Goal: Task Accomplishment & Management: Manage account settings

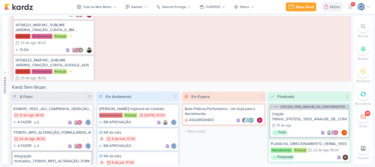
scroll to position [1019, 0]
click at [65, 67] on div "14708222_MAR INC_SUBLIME JARDINS_CRIAÇÃO_CONTA_GOOGLE_ADS" at bounding box center [53, 62] width 77 height 10
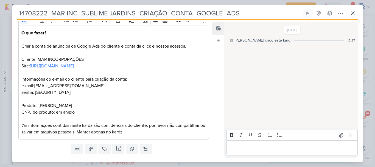
scroll to position [80, 0]
click at [133, 139] on div "O que fazer? Criar a conta de anúncios de Google Ads do cliente e conta da clic…" at bounding box center [113, 82] width 191 height 114
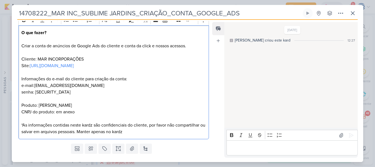
click at [133, 139] on div "O que fazer? Criar a conta de anúncios de Google Ads do cliente e conta da clic…" at bounding box center [113, 82] width 191 height 114
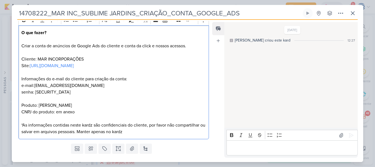
click at [133, 139] on div "O que fazer? Criar a conta de anúncios de Google Ads do cliente e conta da clic…" at bounding box center [113, 82] width 191 height 114
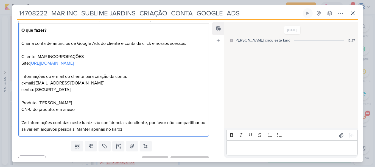
scroll to position [92, 0]
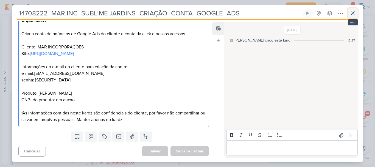
click at [354, 12] on icon at bounding box center [352, 13] width 3 height 3
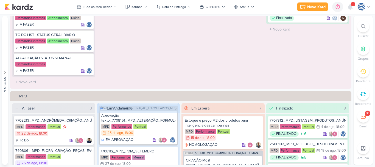
scroll to position [420, 0]
click at [86, 58] on icon at bounding box center [88, 59] width 4 height 4
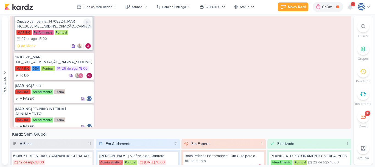
scroll to position [190, 0]
click at [65, 65] on div "14308211_MAR INC_SITE_ALIMENTAÇÃO_PAGINA_SUBLIME_JARDINS" at bounding box center [53, 60] width 77 height 10
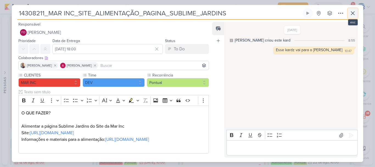
click at [350, 9] on button at bounding box center [353, 13] width 10 height 10
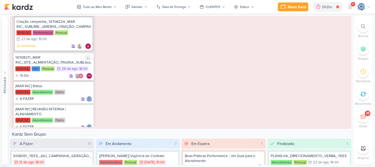
click at [59, 65] on div "14308211_MAR INC_SITE_ALIMENTAÇÃO_PAGINA_SUBLIME_JARDINS" at bounding box center [53, 60] width 77 height 10
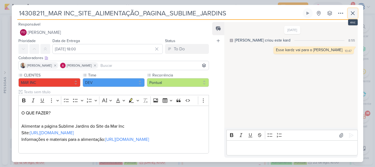
click at [353, 13] on icon at bounding box center [352, 13] width 3 height 3
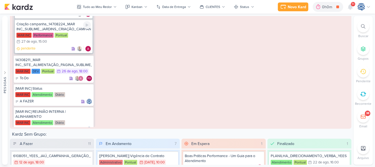
scroll to position [187, 0]
click at [62, 30] on div "Criação campanha_14708224_MAR INC_SUBLIME_JARDINS_CRIAÇÃO_CAMPANHA_META_ADS" at bounding box center [53, 27] width 74 height 10
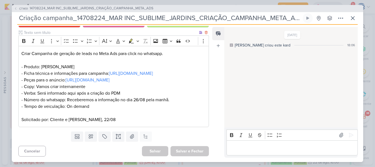
scroll to position [84, 0]
click at [131, 6] on span "14708224_MAR INC_SUBLIME_JARDINS_CRIAÇÃO_CAMPANHA_META_ADS" at bounding box center [92, 8] width 124 height 5
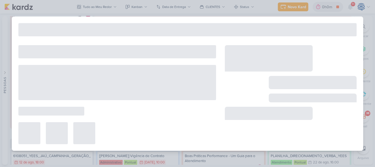
type input "14708224_MAR INC_SUBLIME_JARDINS_CRIAÇÃO_CAMPANHA_META_ADS"
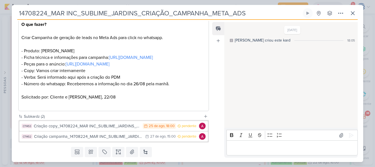
scroll to position [124, 0]
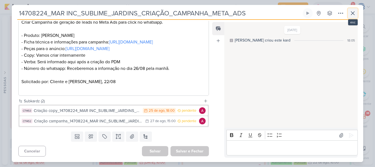
click at [354, 15] on icon at bounding box center [352, 13] width 3 height 3
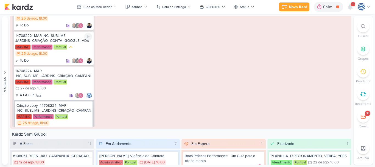
scroll to position [71, 0]
click at [64, 43] on div "14708222_MAR INC_SUBLIME JARDINS_CRIAÇÃO_CONTA_GOOGLE_ADS" at bounding box center [53, 39] width 77 height 10
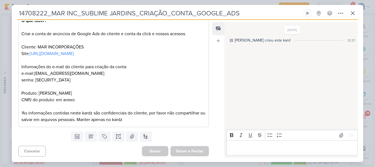
scroll to position [0, 0]
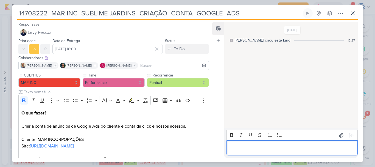
click at [250, 145] on p "Editor editing area: main" at bounding box center [292, 148] width 126 height 7
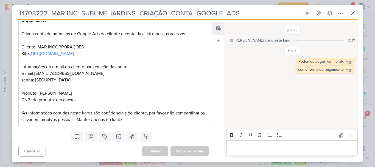
click at [229, 73] on div "[DATE] [PERSON_NAME] criou este kard 12:27 HOJE 7:28" at bounding box center [290, 75] width 133 height 105
click at [108, 89] on p "O que fazer? Criar a conta de anúncios de Google Ads do cliente e conta da clic…" at bounding box center [113, 70] width 185 height 106
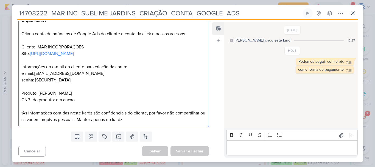
click at [108, 89] on p "O que fazer? Criar a conta de anúncios de Google Ads do cliente e conta da clic…" at bounding box center [113, 70] width 185 height 106
click at [110, 91] on p "O que fazer? Criar a conta de anúncios de Google Ads do cliente e conta da clic…" at bounding box center [113, 70] width 185 height 106
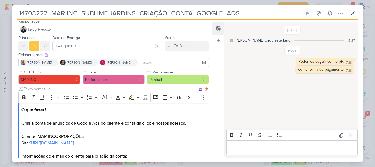
scroll to position [0, 0]
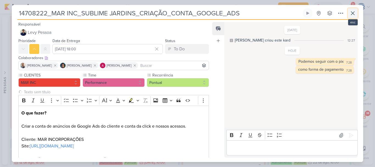
click at [354, 13] on icon at bounding box center [353, 13] width 7 height 7
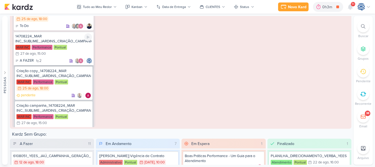
scroll to position [108, 0]
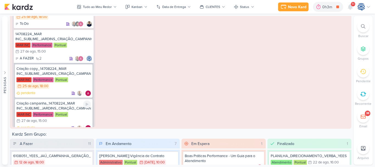
click at [77, 117] on div "Criação campanha_14708224_MAR INC_SUBLIME_JARDINS_CRIAÇÃO_CAMPANHA_META_ADS MAR…" at bounding box center [54, 116] width 78 height 34
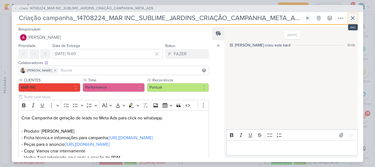
click at [354, 19] on icon at bounding box center [352, 17] width 3 height 3
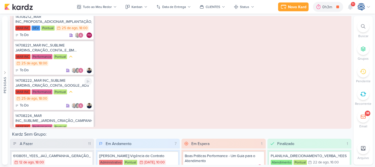
scroll to position [26, 0]
click at [64, 51] on div "14708221_MAR INC_SUBLIME JARDINS_CRIAÇÃO_CONTA_E_BM META_ADS" at bounding box center [53, 48] width 77 height 10
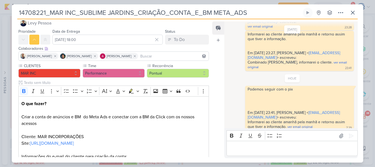
scroll to position [0, 0]
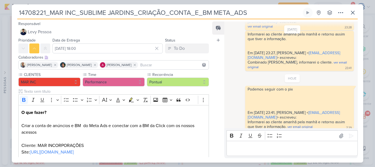
drag, startPoint x: 249, startPoint y: 12, endPoint x: 17, endPoint y: 5, distance: 232.3
click at [17, 5] on div "14708221_MAR INC_SUBLIME JARDINS_CRIAÇÃO_CONTA_E_BM META_ADS" at bounding box center [188, 83] width 352 height 158
click at [351, 13] on icon at bounding box center [353, 12] width 7 height 7
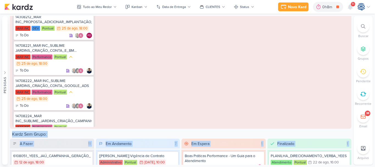
drag, startPoint x: 353, startPoint y: 25, endPoint x: 364, endPoint y: 26, distance: 10.3
click at [364, 26] on div "Pessoas [GEOGRAPHIC_DATA] A l e s s a n d r a G o m e s AG A l i n e G i m e n …" at bounding box center [187, 90] width 375 height 149
click at [364, 26] on icon at bounding box center [363, 26] width 4 height 4
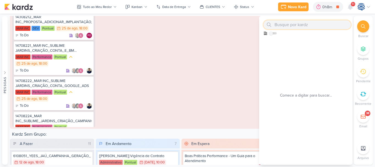
paste input "6707041_YEES_JAÚ1894_PEÇAS_PERFORMANCE"
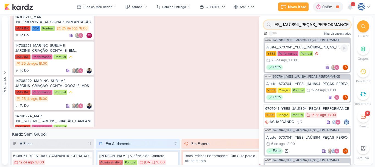
type input "6707041_YEES_JAÚ1894_PEÇAS_PERFORMANCE"
click at [294, 46] on div "Ajuste_6707041_YEES_JAÚ1894_PEÇAS_PERFORMANCE_v3" at bounding box center [308, 47] width 82 height 5
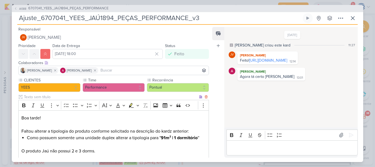
scroll to position [51, 0]
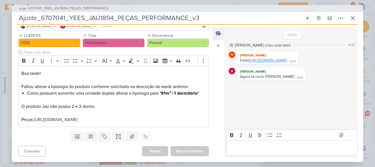
click at [287, 63] on link "[URL][DOMAIN_NAME]" at bounding box center [268, 60] width 38 height 5
click at [239, 146] on p "Editor editing area: main" at bounding box center [292, 147] width 126 height 7
click at [289, 147] on p "Aguardando aaprovação do clinte" at bounding box center [292, 147] width 126 height 7
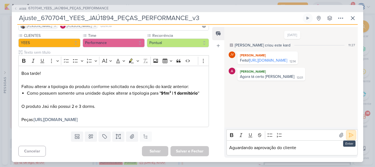
click at [352, 137] on icon at bounding box center [351, 134] width 5 height 5
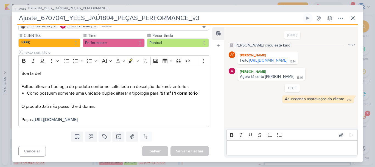
scroll to position [0, 0]
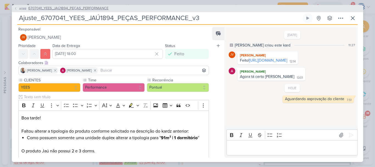
click at [61, 9] on span "6707041_YEES_JAÚ1894_PEÇAS_PERFORMANCE" at bounding box center [68, 8] width 80 height 5
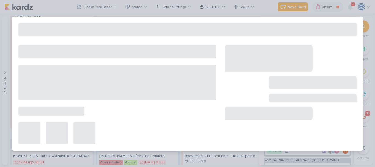
type input "6707041_YEES_JAÚ1894_PEÇAS_PERFORMANCE"
type input "[DATE] 18:00"
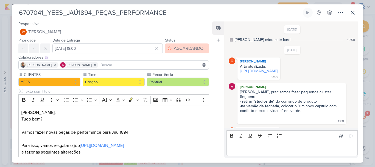
scroll to position [200, 0]
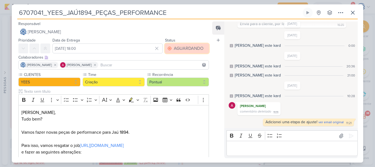
click at [192, 48] on div "AGUARDANDO" at bounding box center [189, 48] width 30 height 7
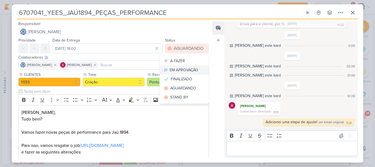
click at [189, 69] on div "EM APROVAÇÃO" at bounding box center [184, 70] width 29 height 6
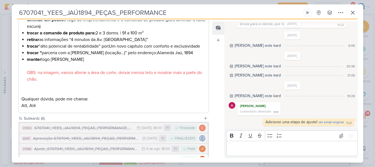
scroll to position [310, 0]
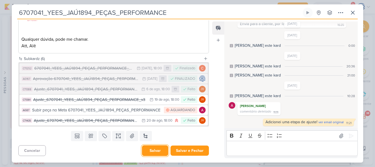
click at [156, 154] on button "Salvar" at bounding box center [155, 150] width 26 height 11
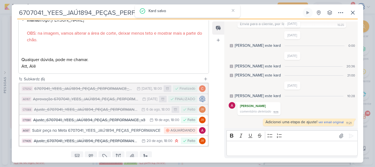
scroll to position [283, 0]
click at [351, 10] on icon at bounding box center [353, 12] width 7 height 7
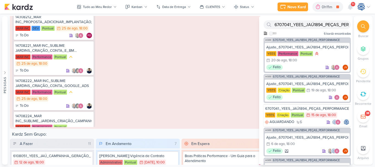
click at [358, 21] on li "Buscar" at bounding box center [363, 29] width 19 height 18
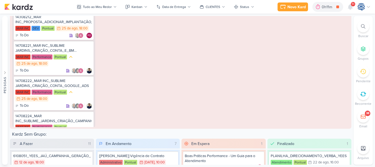
click at [367, 27] on div at bounding box center [363, 26] width 12 height 12
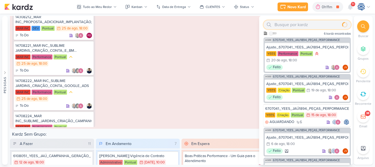
paste input "6407221_YEES_DESDOBRAMENTO_TATUAPÉ_RENDA"
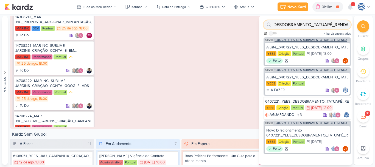
type input "6407221_YEES_DESDOBRAMENTO_TATUAPÉ_RENDA"
click at [295, 40] on span "6407221_YEES_DESDOBRAMENTO_TATUAPÉ_RENDA" at bounding box center [311, 39] width 73 height 3
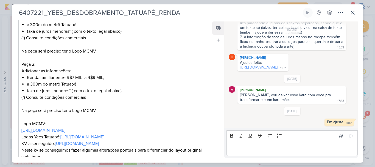
scroll to position [240, 0]
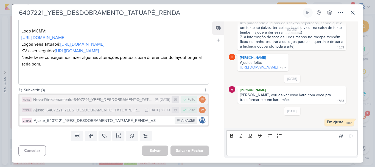
click at [108, 111] on div "Ajuste_6407221_YEES_DESDOBRAMENTO_TATUAPÉ_RENDA" at bounding box center [87, 110] width 109 height 6
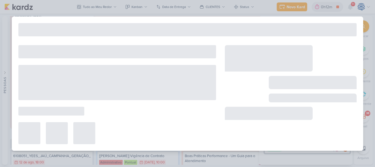
type input "Ajuste_6407221_YEES_DESDOBRAMENTO_TATUAPÉ_RENDA"
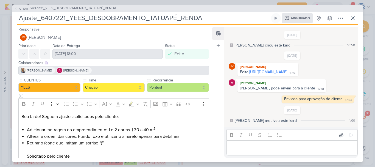
scroll to position [12, 0]
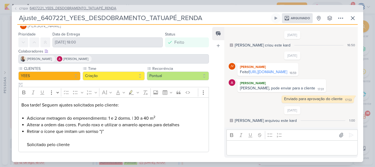
click at [108, 7] on span "6407221_YEES_DESDOBRAMENTO_TATUAPÉ_RENDA" at bounding box center [73, 8] width 87 height 5
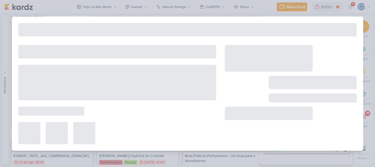
type input "6407221_YEES_DESDOBRAMENTO_TATUAPÉ_RENDA"
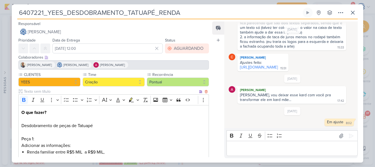
scroll to position [240, 0]
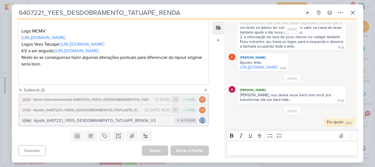
click at [103, 122] on div "Ajuste_6407221_YEES_DESDOBRAMENTO_TATUAPÉ_RENDA_V3" at bounding box center [103, 120] width 138 height 6
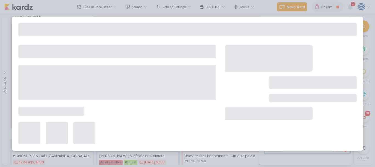
type input "Ajuste_6407221_YEES_DESDOBRAMENTO_TATUAPÉ_RENDA_V3"
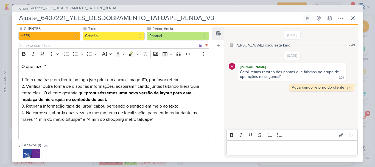
scroll to position [51, 0]
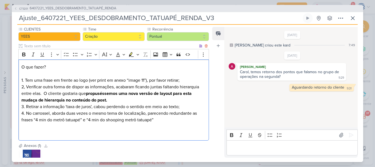
click at [164, 120] on p "2, Verificar outra forma de dispor as informações, acabaram ficando juntas falt…" at bounding box center [113, 104] width 185 height 40
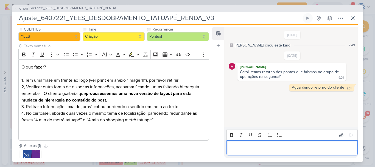
click at [241, 146] on p "Editor editing area: main" at bounding box center [292, 147] width 126 height 7
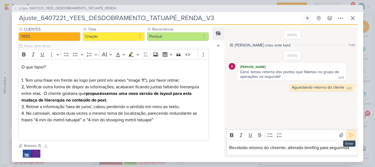
click at [347, 133] on button at bounding box center [351, 135] width 9 height 9
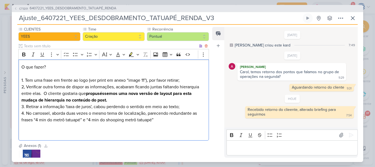
click at [176, 122] on p "2, Verificar outra forma de dispor as informações, acabaram ficando juntas falt…" at bounding box center [113, 104] width 185 height 40
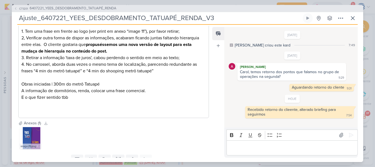
scroll to position [100, 0]
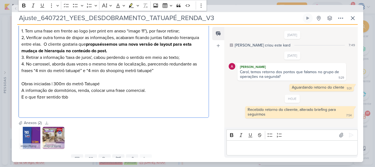
click at [56, 110] on p "Editor editing area: main" at bounding box center [113, 110] width 185 height 7
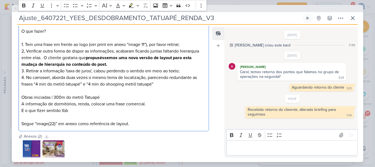
scroll to position [87, 0]
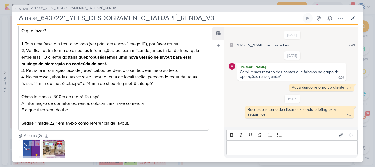
click at [32, 151] on img at bounding box center [31, 151] width 22 height 22
click at [32, 151] on div "Preferências de Quadros [GEOGRAPHIC_DATA] Organização Não tem nenhum quadro aqu…" at bounding box center [187, 90] width 375 height 153
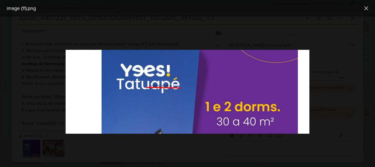
click at [202, 140] on div at bounding box center [187, 91] width 375 height 150
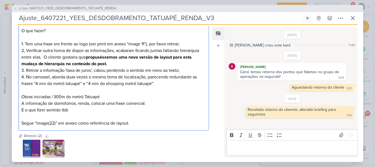
click at [24, 53] on p "2, Verificar outra forma de dispor as informações, acabaram ficando juntas falt…" at bounding box center [113, 76] width 185 height 59
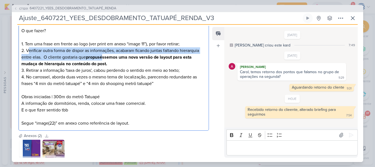
drag, startPoint x: 29, startPoint y: 50, endPoint x: 104, endPoint y: 57, distance: 75.9
click at [104, 57] on p "2. Verificar outra forma de dispor as informações, acabaram ficando juntas falt…" at bounding box center [113, 76] width 185 height 59
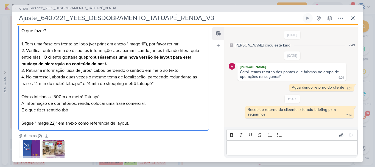
click at [138, 62] on p "2. Verificar outra forma de dispor as informações, acabaram ficando juntas falt…" at bounding box center [113, 76] width 185 height 59
click at [25, 50] on p "2. Verificar outra forma de dispor as informações, acabaram ficando juntas falt…" at bounding box center [113, 76] width 185 height 59
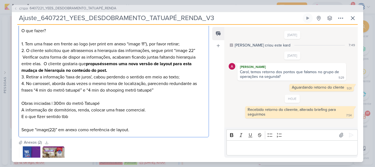
click at [79, 50] on p "2. O cliente solicitou que altrassemos a hierarquia das informações, segue prin…" at bounding box center [113, 80] width 185 height 66
click at [74, 50] on p "2. O cliente solicitou que altrassemos a hierarquia das informações, segue prin…" at bounding box center [113, 80] width 185 height 66
click at [85, 50] on p "2. O cliente solicitou que alterassemos a hierarquia das informações, segue pri…" at bounding box center [113, 80] width 185 height 66
click at [112, 52] on p "2. O cliente solicitou que alterassemos a hierarquia das informações, segue pri…" at bounding box center [113, 80] width 185 height 66
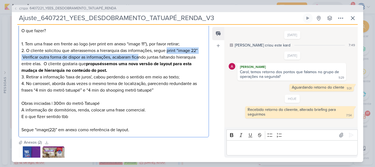
drag, startPoint x: 140, startPoint y: 56, endPoint x: 169, endPoint y: 52, distance: 29.4
click at [169, 52] on p "2. O cliente solicitou que alterassemos a hierarquia das informações, segue pri…" at bounding box center [113, 80] width 185 height 66
click at [52, 59] on p "2. O cliente solicitou que alterassemos a hierarquia das informações, segue pri…" at bounding box center [113, 80] width 185 height 66
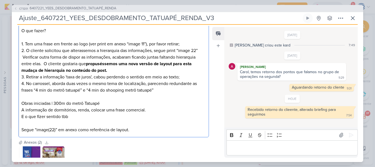
click at [202, 51] on p "2. O cliente solicitou que alterassemos a hierarquia das informações, segue pri…" at bounding box center [113, 80] width 185 height 66
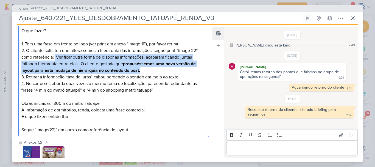
drag, startPoint x: 55, startPoint y: 57, endPoint x: 144, endPoint y: 70, distance: 89.6
click at [144, 70] on p "2. O cliente solicitou que alterassemos a hierarquia das informações, segue pri…" at bounding box center [113, 80] width 185 height 66
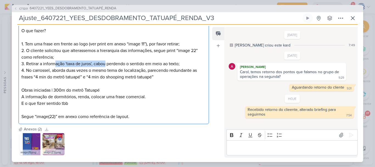
drag, startPoint x: 55, startPoint y: 65, endPoint x: 106, endPoint y: 63, distance: 51.2
click at [106, 63] on p "2. O cliente solicitou que alterassemos a hierarquia das informações, segue pri…" at bounding box center [113, 73] width 185 height 53
click at [95, 65] on p "2. O cliente solicitou que alterassemos a hierarquia das informações, segue pri…" at bounding box center [113, 73] width 185 height 53
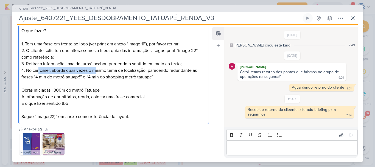
drag, startPoint x: 39, startPoint y: 70, endPoint x: 96, endPoint y: 70, distance: 56.6
click at [96, 70] on p "2. O cliente solicitou que alterassemos a hierarquia das informações, segue pri…" at bounding box center [113, 73] width 185 height 53
click at [109, 69] on p "2. O cliente solicitou que alterassemos a hierarquia das informações, segue pri…" at bounding box center [113, 73] width 185 height 53
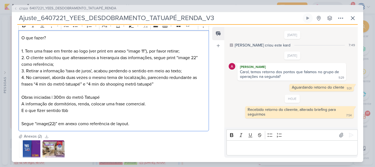
scroll to position [82, 0]
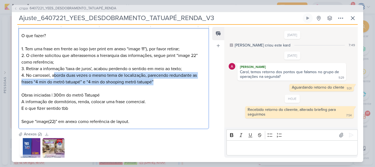
drag, startPoint x: 56, startPoint y: 74, endPoint x: 186, endPoint y: 79, distance: 130.9
click at [186, 79] on p "2. O cliente solicitou que alterassemos a hierarquia das informações, segue pri…" at bounding box center [113, 78] width 185 height 53
click at [76, 81] on p "2. O cliente solicitou que alterassemos a hierarquia das informações, segue pri…" at bounding box center [113, 78] width 185 height 53
drag, startPoint x: 160, startPoint y: 85, endPoint x: 26, endPoint y: 74, distance: 134.0
click at [26, 74] on p "2. O cliente solicitou que alterassemos a hierarquia das informações, segue pri…" at bounding box center [113, 78] width 185 height 53
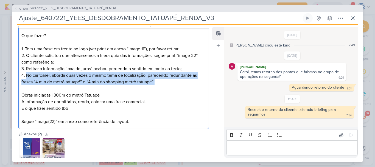
click at [26, 74] on p "2. O cliente solicitou que alterassemos a hierarquia das informações, segue pri…" at bounding box center [113, 78] width 185 height 53
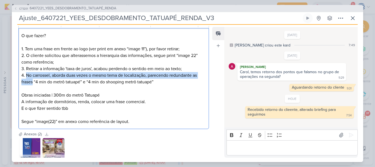
drag, startPoint x: 26, startPoint y: 74, endPoint x: 33, endPoint y: 81, distance: 9.5
click at [33, 81] on p "2. O cliente solicitou que alterassemos a hierarquia das informações, segue pri…" at bounding box center [113, 78] width 185 height 53
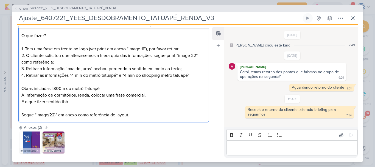
click at [195, 76] on p "2. O cliente solicitou que alterassemos a hierarquia das informações, segue pri…" at bounding box center [113, 75] width 185 height 46
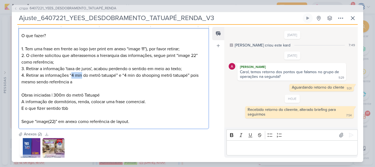
drag, startPoint x: 81, startPoint y: 76, endPoint x: 72, endPoint y: 76, distance: 9.6
click at [72, 76] on p "2. O cliente solicitou que alterassemos a hierarquia das informações, segue pri…" at bounding box center [113, 78] width 185 height 53
click at [142, 84] on p "2. O cliente solicitou que alterassemos a hierarquia das informações, segue pri…" at bounding box center [113, 78] width 185 height 53
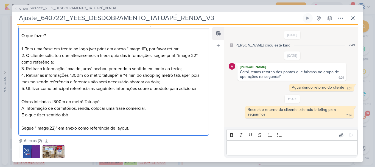
click at [44, 76] on p "2. O cliente solicitou que alterassemos a hierarquia das informações, segue pri…" at bounding box center [113, 68] width 185 height 33
click at [66, 76] on p "2. O cliente solicitou que alterassemos a hierarquia das informações, segue pri…" at bounding box center [113, 68] width 185 height 33
drag, startPoint x: 65, startPoint y: 74, endPoint x: 118, endPoint y: 75, distance: 53.0
click at [118, 75] on p "2. O cliente solicitou que alterassemos a hierarquia das informações, segue pri…" at bounding box center [113, 68] width 185 height 33
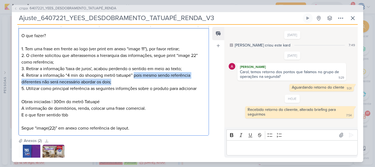
drag, startPoint x: 134, startPoint y: 75, endPoint x: 140, endPoint y: 83, distance: 9.6
click at [140, 83] on p "2. O cliente solicitou que alterassemos a hierarquia das informações, segue pri…" at bounding box center [113, 68] width 185 height 33
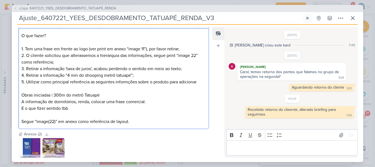
click at [124, 82] on p "5. Utilizar como principal referência as seguintes informções sobre o produto p…" at bounding box center [113, 92] width 185 height 26
click at [128, 82] on p "5. Utilizar como principal referência as seguintes informções sobre o produto p…" at bounding box center [113, 92] width 185 height 26
click at [203, 82] on p "5. Utilizar como principal referência as seguintes informações sobre o produto …" at bounding box center [113, 92] width 185 height 26
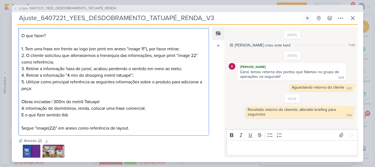
click at [25, 98] on p "5. Utilizar como principal referência as seguintes informações sobre o produto …" at bounding box center [113, 95] width 185 height 33
click at [81, 57] on p "2. O cliente solicitou que alterassemos a hierarquia das informações, segue pri…" at bounding box center [113, 65] width 185 height 26
click at [79, 85] on p "5. Utilizar como principal referência as seguintes informações sobre o produto …" at bounding box center [113, 95] width 185 height 33
click at [107, 101] on p "5. Utilizar como principal referência as seguintes informações sobre o produto …" at bounding box center [113, 95] width 185 height 33
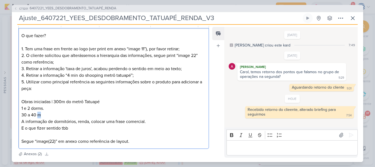
drag, startPoint x: 42, startPoint y: 116, endPoint x: 37, endPoint y: 115, distance: 4.4
click at [37, 115] on p "5. Utilizar como principal referência as seguintes informações sobre o produto …" at bounding box center [113, 102] width 185 height 46
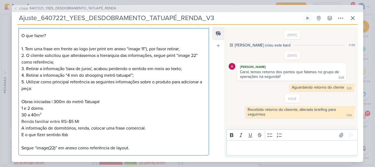
click at [69, 122] on span "⁠⁠⁠⁠⁠⁠⁠Renda familiar entre RS=$5 MI" at bounding box center [50, 121] width 58 height 5
click at [77, 121] on p "5. Utilizar como principal referência as seguintes informações sobre o produto …" at bounding box center [113, 105] width 185 height 53
click at [100, 124] on p "5. Utilizar como principal referência as seguintes informações sobre o produto …" at bounding box center [113, 105] width 185 height 53
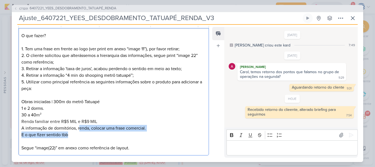
click at [82, 133] on div "O que fazer? 1. Tem uma frase em frente ao logo (ver print em anexo “image 11”)…" at bounding box center [113, 91] width 191 height 127
click at [75, 136] on p "E o que fizer sentido tbb" at bounding box center [113, 134] width 185 height 7
drag, startPoint x: 75, startPoint y: 136, endPoint x: 19, endPoint y: 129, distance: 56.2
click at [19, 129] on div "O que fazer? 1. Tem uma frase em frente ao logo (ver print em anexo “image 11”)…" at bounding box center [113, 91] width 191 height 127
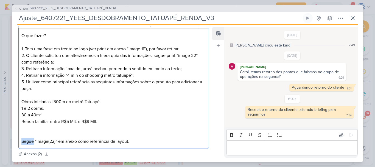
drag, startPoint x: 34, startPoint y: 141, endPoint x: 19, endPoint y: 140, distance: 15.7
click at [19, 140] on div "O que fazer? 1. Tem uma frase em frente ao logo (ver print em anexo “image 11”)…" at bounding box center [113, 88] width 191 height 121
click at [130, 140] on p "OBS: “image(22)” em anexo como referência de layout." at bounding box center [113, 141] width 185 height 7
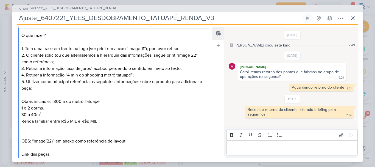
scroll to position [149, 0]
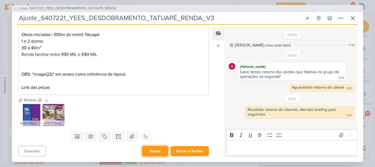
click at [150, 151] on button "Salvar" at bounding box center [155, 151] width 26 height 11
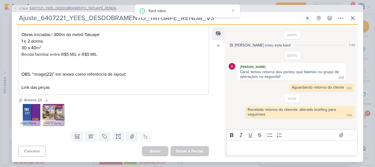
click at [47, 8] on span "6407221_YEES_DESDOBRAMENTO_TATUAPÉ_RENDA" at bounding box center [73, 8] width 87 height 5
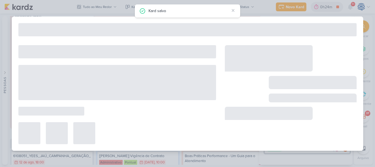
type input "6407221_YEES_DESDOBRAMENTO_TATUAPÉ_RENDA"
type input "[DATE] 12:00"
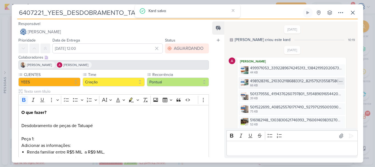
scroll to position [493, 0]
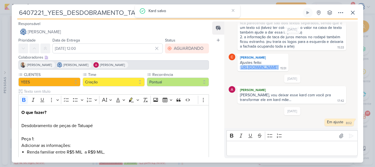
drag, startPoint x: 316, startPoint y: 68, endPoint x: 242, endPoint y: 62, distance: 74.4
click at [242, 62] on div "Ajustes feito: [URL][DOMAIN_NAME] 15:51" at bounding box center [263, 65] width 49 height 10
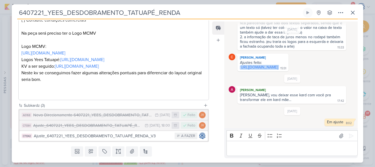
scroll to position [240, 0]
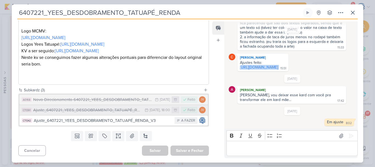
click at [107, 114] on button "CT1391 Ajuste_6407221_YEES_DESDOBRAMENTO_TATUAPÉ_RENDA 7/8 [DATE] 18:00 Feito JV" at bounding box center [114, 110] width 188 height 10
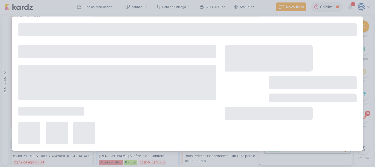
type input "Ajuste_6407221_YEES_DESDOBRAMENTO_TATUAPÉ_RENDA"
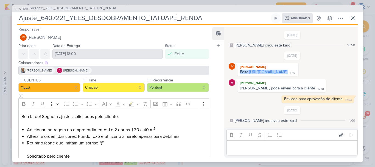
drag, startPoint x: 327, startPoint y: 76, endPoint x: 237, endPoint y: 71, distance: 89.5
click at [238, 71] on div "JV [PERSON_NAME] Feito! [URL][DOMAIN_NAME] 16:59 16:59" at bounding box center [268, 69] width 61 height 13
copy div "Feito! [URL][DOMAIN_NAME]"
click at [94, 6] on span "6407221_YEES_DESDOBRAMENTO_TATUAPÉ_RENDA" at bounding box center [73, 8] width 87 height 5
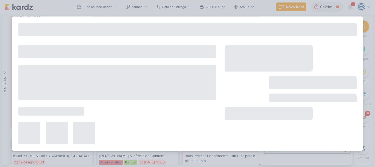
type input "6407221_YEES_DESDOBRAMENTO_TATUAPÉ_RENDA"
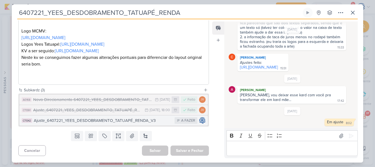
click at [127, 121] on div "Ajuste_6407221_YEES_DESDOBRAMENTO_TATUAPÉ_RENDA_V3" at bounding box center [103, 120] width 138 height 6
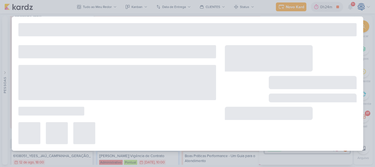
type input "Ajuste_6407221_YEES_DESDOBRAMENTO_TATUAPÉ_RENDA_V3"
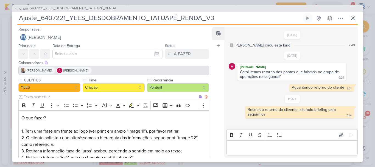
scroll to position [149, 0]
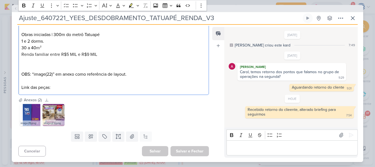
click at [118, 93] on div "O que fazer? 1. Tem uma frase em frente ao logo (ver print em anexo “image 11”)…" at bounding box center [113, 28] width 191 height 134
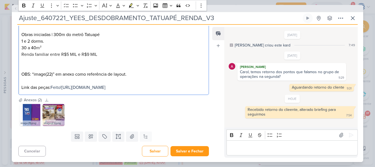
click at [132, 91] on p "OBS: “image(22)” em anexo como referência de layout. Link das peças: Feito! [UR…" at bounding box center [113, 81] width 185 height 20
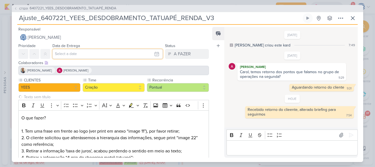
click at [137, 55] on input "text" at bounding box center [107, 54] width 110 height 10
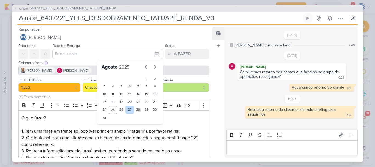
click at [127, 111] on div "27" at bounding box center [130, 110] width 9 height 8
type input "[DATE] 23:59"
click at [109, 126] on select "00 01 02 03 04 05 06 07 08 09 10 11 12 13 14 15 16 17 18 19 20 21 22 23" at bounding box center [113, 127] width 8 height 7
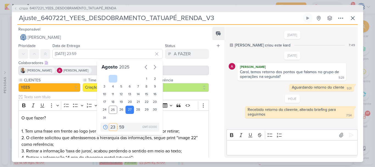
select select "18"
click at [109, 124] on select "00 01 02 03 04 05 06 07 08 09 10 11 12 13 14 15 16 17 18 19 20 21 22 23" at bounding box center [113, 127] width 8 height 7
type input "[DATE] 18:59"
click at [120, 128] on select "00 05 10 15 20 25 30 35 40 45 50 55 59" at bounding box center [122, 127] width 8 height 7
select select "0"
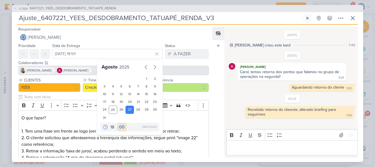
click at [118, 124] on select "00 05 10 15 20 25 30 35 40 45 50 55 59" at bounding box center [122, 127] width 8 height 7
type input "[DATE] 18:00"
click at [186, 78] on label "Recorrência" at bounding box center [177, 80] width 51 height 6
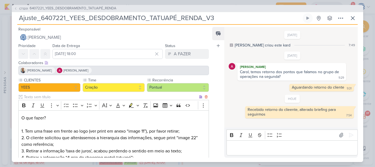
scroll to position [156, 0]
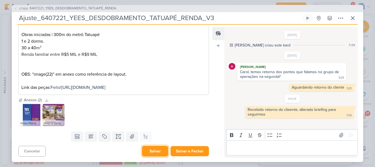
click at [152, 151] on button "Salvar" at bounding box center [155, 151] width 26 height 11
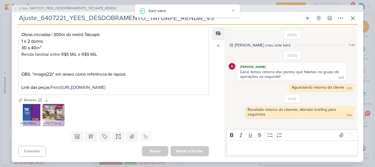
drag, startPoint x: 66, startPoint y: 18, endPoint x: 16, endPoint y: 18, distance: 49.7
click at [16, 18] on div "CT1201 6407221_YEES_DESDOBRAMENTO_TATUAPÉ_RENDA Ajuste_6407221_YEES_DESDOBRAMEN…" at bounding box center [188, 83] width 352 height 157
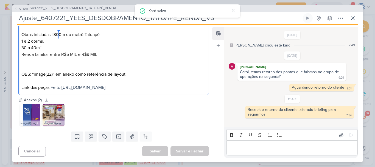
scroll to position [129, 0]
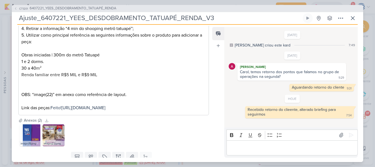
drag, startPoint x: 65, startPoint y: 16, endPoint x: 15, endPoint y: 21, distance: 50.0
click at [15, 21] on div "CT1201 6407221_YEES_DESDOBRAMENTO_TATUAPÉ_RENDA Ajuste_6407221_YEES_DESDOBRAMEN…" at bounding box center [188, 83] width 352 height 157
click at [351, 17] on icon at bounding box center [353, 18] width 7 height 7
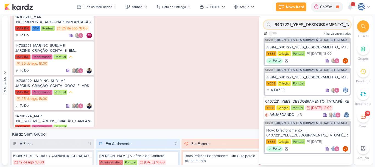
click at [339, 23] on input "6407221_YEES_DESDOBRAMENTO_TATUAPÉ_RENDA" at bounding box center [307, 24] width 87 height 9
paste input "Ajuste_6407221"
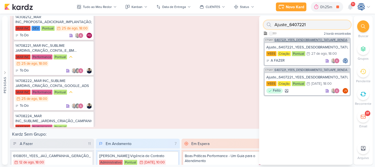
type input "Ajuste_6407221"
click at [314, 39] on span "6407221_YEES_DESDOBRAMENTO_TATUAPÉ_RENDA" at bounding box center [311, 39] width 73 height 3
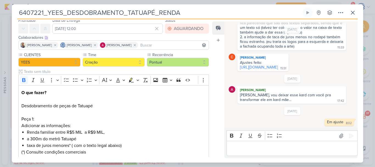
scroll to position [0, 0]
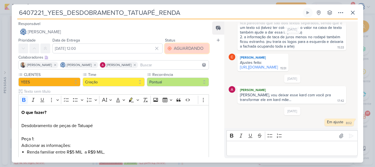
click at [181, 45] on div "AGUARDANDO" at bounding box center [189, 48] width 30 height 7
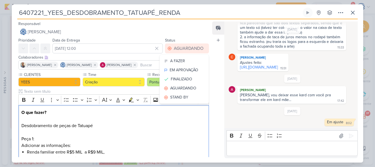
click at [173, 147] on p "O que fazer? Desdobramento de peças de Tatuapé Peça 1: Adicionar as informações:" at bounding box center [113, 129] width 185 height 40
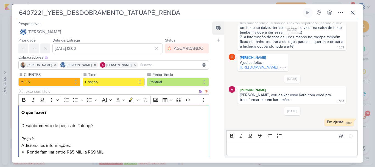
scroll to position [240, 0]
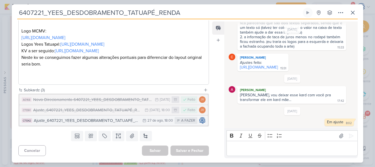
click at [119, 123] on div "Ajuste_6407221_YEES_DESDOBRAMENTO_TATUAPÉ_RENDA_V3" at bounding box center [87, 120] width 106 height 6
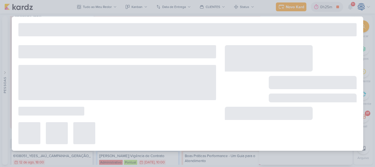
type input "Ajuste_6407221_YEES_DESDOBRAMENTO_TATUAPÉ_RENDA_V3"
type input "[DATE] 18:00"
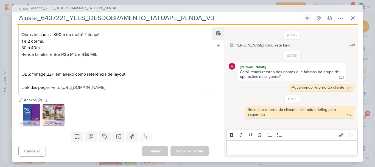
scroll to position [0, 0]
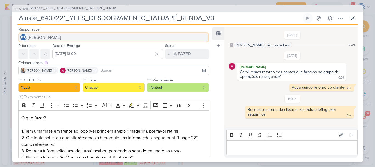
click at [51, 37] on span "[PERSON_NAME]" at bounding box center [44, 37] width 33 height 7
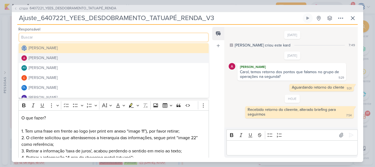
click at [56, 59] on div "[PERSON_NAME]" at bounding box center [43, 58] width 29 height 6
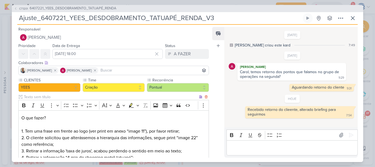
scroll to position [156, 0]
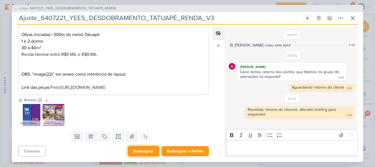
click at [145, 151] on button "Redesignar" at bounding box center [144, 151] width 32 height 11
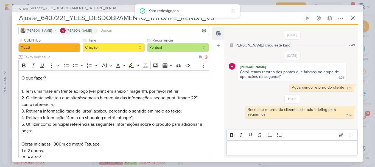
scroll to position [0, 0]
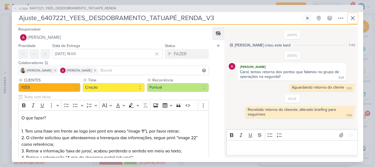
drag, startPoint x: 353, startPoint y: 17, endPoint x: 150, endPoint y: -30, distance: 208.2
click at [150, 0] on html "1.99.0 [GEOGRAPHIC_DATA] Ctrl + k 0h26m ATUALIZAÇÃO STATUS SEMANAL 0h26m Hoje 0…" at bounding box center [187, 83] width 375 height 167
click at [355, 18] on icon at bounding box center [353, 18] width 7 height 7
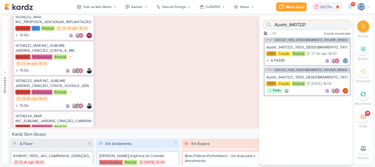
click at [310, 27] on input "Ajuste_6407221" at bounding box center [307, 24] width 87 height 9
paste input "6707295_YEES_ESSÊNCIA_CAMPOLIM_CLIENTE_OCULTO"
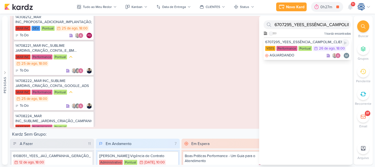
click at [327, 43] on div "6707295_YEES_ESSÊNCIA_CAMPOLIM_CLIENTE_OCULTO" at bounding box center [307, 42] width 84 height 5
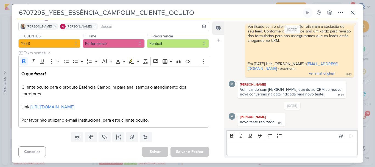
scroll to position [40, 0]
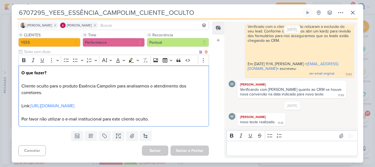
click at [112, 78] on p "O que fazer? Cliente oculto para o produto Essência Campolim para analisarmos o…" at bounding box center [113, 96] width 185 height 53
drag, startPoint x: 112, startPoint y: 78, endPoint x: 112, endPoint y: 87, distance: 9.1
click at [112, 87] on p "O que fazer? Cliente oculto para o produto Essência Campolim para analisarmos o…" at bounding box center [113, 96] width 185 height 53
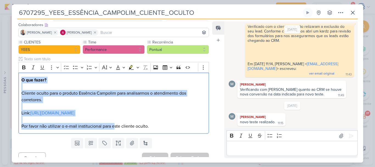
scroll to position [0, 0]
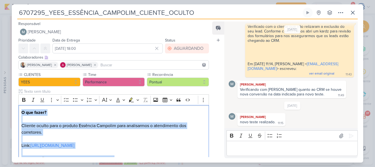
drag, startPoint x: 115, startPoint y: 119, endPoint x: 84, endPoint y: 0, distance: 123.1
click at [84, 0] on div "6707295_YEES_ESSÊNCIA_CAMPOLIM_CLIENTE_OCULTO Criado por mim" at bounding box center [187, 83] width 375 height 167
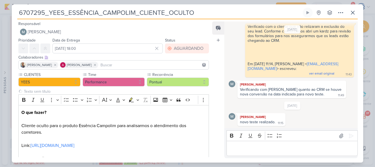
click at [84, 0] on div "6707295_YEES_ESSÊNCIA_CAMPOLIM_CLIENTE_OCULTO Criado por mim" at bounding box center [187, 83] width 375 height 167
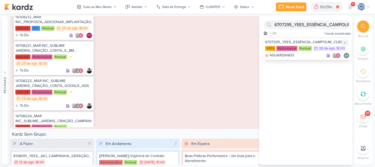
click at [320, 39] on div "6707295_YEES_ESSÊNCIA_CAMPOLIM_CLIENTE_OCULTO [GEOGRAPHIC_DATA] Performance Pon…" at bounding box center [307, 48] width 87 height 23
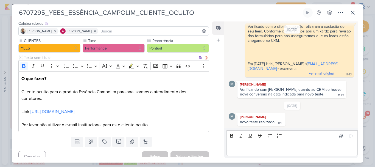
scroll to position [40, 0]
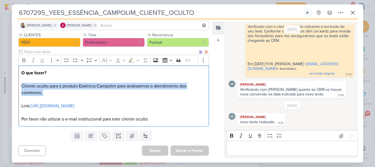
drag, startPoint x: 84, startPoint y: 93, endPoint x: 118, endPoint y: 99, distance: 34.9
click at [118, 99] on p "O que fazer? Cliente oculto para o produto Essência Campolim para analisarmos o…" at bounding box center [113, 96] width 185 height 53
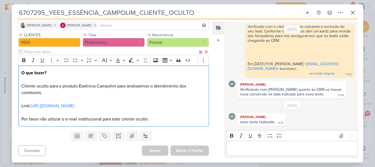
click at [175, 110] on p "O que fazer? Cliente oculto para o produto Essência Campolim para analisarmos o…" at bounding box center [113, 96] width 185 height 53
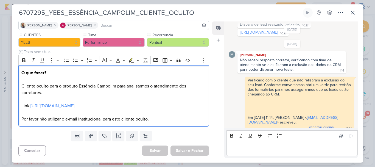
scroll to position [16, 0]
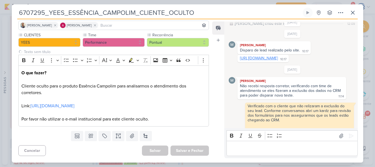
click at [275, 57] on link "[URL][DOMAIN_NAME]" at bounding box center [259, 58] width 38 height 5
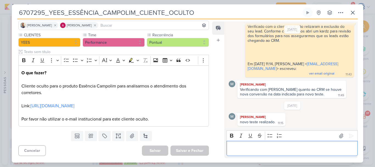
click at [251, 151] on p "Editor editing area: main" at bounding box center [292, 148] width 126 height 7
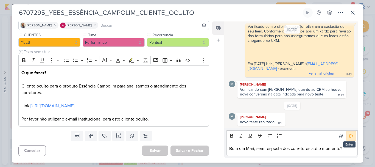
click at [350, 137] on icon at bounding box center [351, 135] width 5 height 5
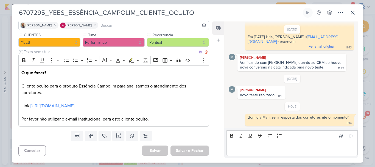
scroll to position [0, 0]
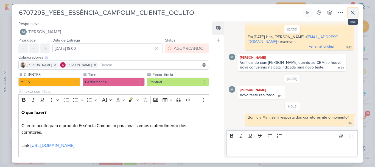
click at [356, 12] on icon at bounding box center [353, 12] width 7 height 7
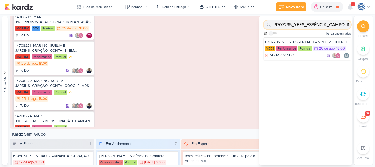
click at [314, 24] on input "6707295_YEES_ESSÊNCIA_CAMPOLIM_CLIENTE_OCULTO" at bounding box center [307, 24] width 87 height 9
paste input "108051_YEES_CAMPANHA_GERAÇÃO_LEADS"
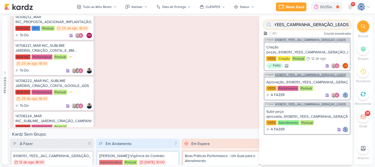
type input "6108051_YEES_CAMPANHA_GERAÇÃO_LEADS"
click at [306, 73] on div "CT1309 6108051_YEES_JAÚ_CAMPANHA_GERAÇÃO_LEADS" at bounding box center [307, 74] width 87 height 4
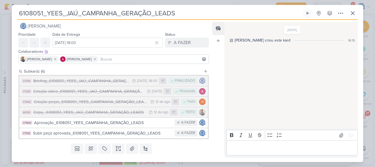
scroll to position [18, 0]
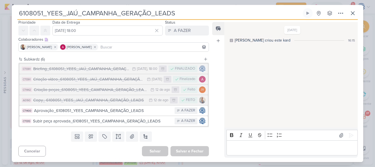
drag, startPoint x: 181, startPoint y: 12, endPoint x: 43, endPoint y: 14, distance: 138.2
click at [43, 14] on input "6108051_YEES_JAÚ_CAMPANHA_GERAÇÃO_LEADS" at bounding box center [159, 13] width 285 height 10
drag, startPoint x: 43, startPoint y: 14, endPoint x: 0, endPoint y: 14, distance: 42.6
click at [0, 14] on div "6108051_YEES_JAÚ_CAMPANHA_GERAÇÃO_LEADS Criado por mim" at bounding box center [187, 83] width 375 height 167
click at [252, 90] on div "[DATE] [PERSON_NAME] criou este kard 16:15" at bounding box center [290, 75] width 133 height 105
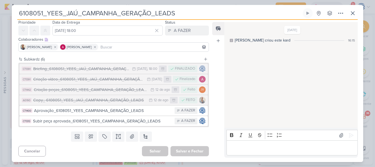
scroll to position [0, 0]
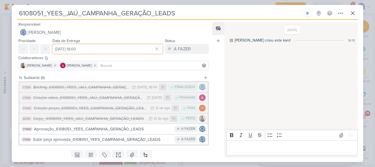
click at [72, 47] on input "[DATE] 18:00" at bounding box center [107, 49] width 110 height 10
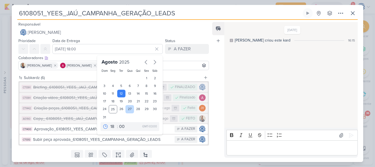
click at [127, 111] on div "27" at bounding box center [130, 109] width 9 height 8
type input "[DATE] 18:00"
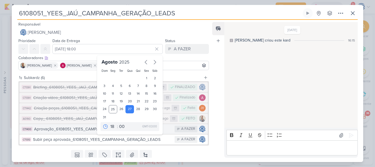
click at [70, 130] on div "Aprovação_6108051_YEES_CAMPANHA_GERAÇÃO_LEADS" at bounding box center [103, 129] width 138 height 6
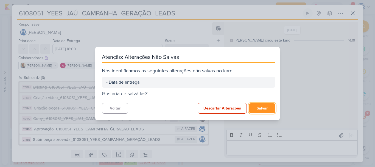
click at [262, 109] on button "Salvar" at bounding box center [262, 108] width 26 height 10
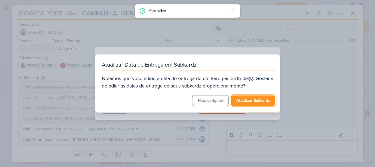
click at [251, 98] on button "Atualizar Subkardz" at bounding box center [253, 100] width 45 height 10
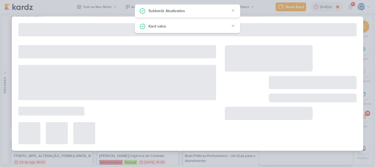
type input "Aprovação_6108051_YEES_CAMPANHA_GERAÇÃO_LEADS"
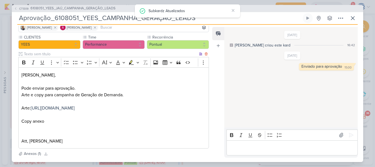
scroll to position [103, 0]
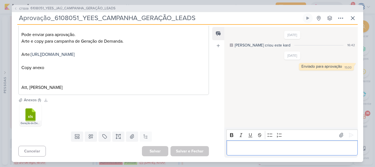
click at [254, 150] on p "Editor editing area: main" at bounding box center [292, 147] width 126 height 7
click at [350, 135] on icon at bounding box center [351, 134] width 5 height 5
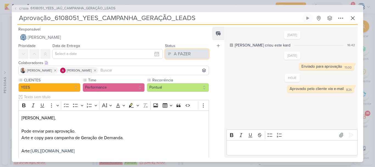
click at [187, 52] on div "A FAZER" at bounding box center [182, 54] width 17 height 7
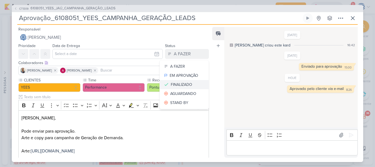
click at [178, 86] on div "FINALIZADO" at bounding box center [181, 85] width 21 height 6
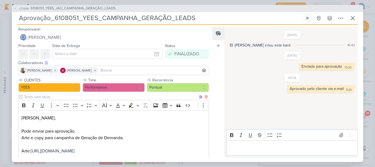
scroll to position [103, 0]
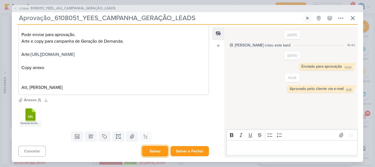
click at [156, 148] on button "Salvar" at bounding box center [155, 151] width 26 height 11
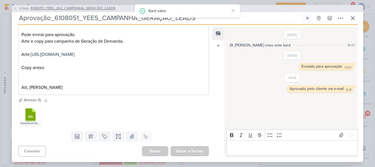
click at [96, 9] on span "6108051_YEES_JAÚ_CAMPANHA_GERAÇÃO_LEADS" at bounding box center [72, 8] width 85 height 5
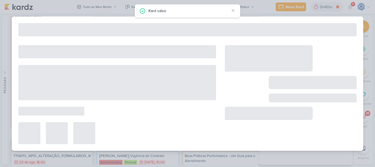
type input "6108051_YEES_JAÚ_CAMPANHA_GERAÇÃO_LEADS"
type input "[DATE] 18:00"
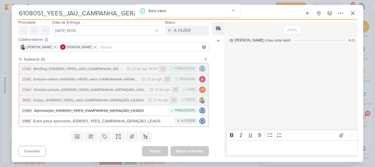
scroll to position [0, 0]
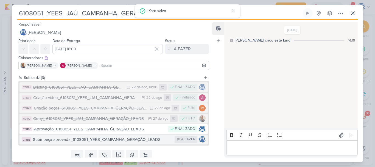
click at [99, 140] on div "Subir peça aprovada_6108051_YEES_CAMPANHA_GERAÇÃO_LEADS" at bounding box center [102, 139] width 139 height 6
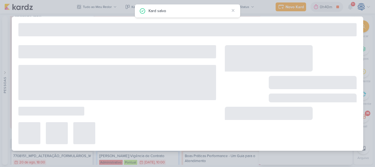
type input "Subir peça aprovada_6108051_YEES_CAMPANHA_GERAÇÃO_LEADS"
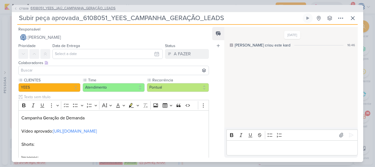
click at [90, 10] on span "6108051_YEES_JAÚ_CAMPANHA_GERAÇÃO_LEADS" at bounding box center [72, 8] width 85 height 5
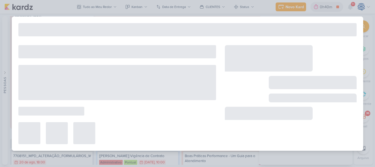
type input "6108051_YEES_JAÚ_CAMPANHA_GERAÇÃO_LEADS"
type input "[DATE] 18:00"
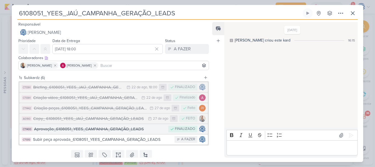
click at [99, 130] on div "Aprovação_6108051_YEES_CAMPANHA_GERAÇÃO_LEADS" at bounding box center [100, 129] width 132 height 6
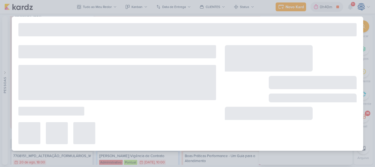
type input "Aprovação_6108051_YEES_CAMPANHA_GERAÇÃO_LEADS"
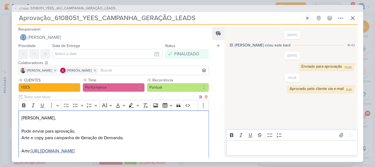
click at [75, 152] on span "[URL][DOMAIN_NAME]" at bounding box center [53, 150] width 44 height 5
click at [157, 119] on p "[PERSON_NAME]," at bounding box center [113, 118] width 185 height 7
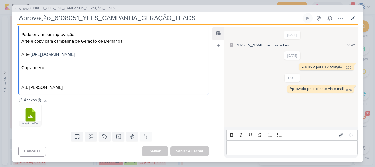
scroll to position [103, 0]
click at [30, 109] on icon at bounding box center [32, 108] width 4 height 4
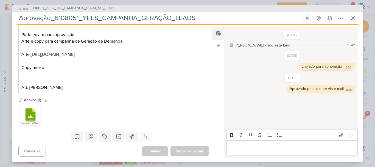
click at [57, 9] on span "6108051_YEES_JAÚ_CAMPANHA_GERAÇÃO_LEADS" at bounding box center [72, 8] width 85 height 5
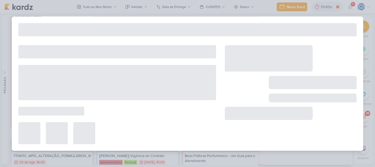
type input "6108051_YEES_JAÚ_CAMPANHA_GERAÇÃO_LEADS"
type input "[DATE] 18:00"
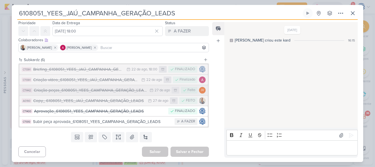
scroll to position [18, 0]
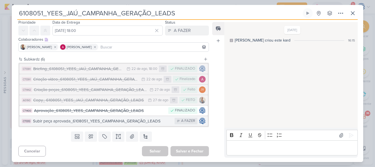
click at [92, 123] on div "Subir peça aprovada_6108051_YEES_CAMPANHA_GERAÇÃO_LEADS" at bounding box center [102, 121] width 139 height 6
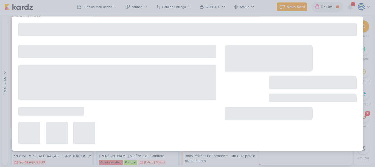
type input "Subir peça aprovada_6108051_YEES_CAMPANHA_GERAÇÃO_LEADS"
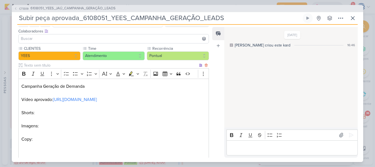
scroll to position [45, 0]
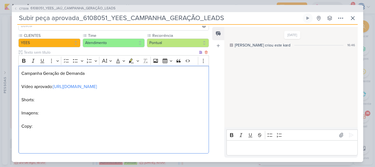
click at [67, 113] on p "Shorts: Imagens: Copy:" at bounding box center [113, 112] width 185 height 33
click at [66, 124] on p "Shorts: Imagens: [URL][DOMAIN_NAME] Copy:" at bounding box center [113, 112] width 185 height 33
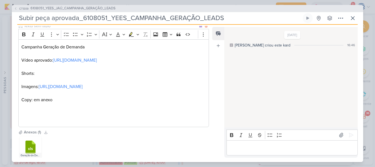
click at [102, 107] on p "Editor editing area: main" at bounding box center [113, 106] width 185 height 7
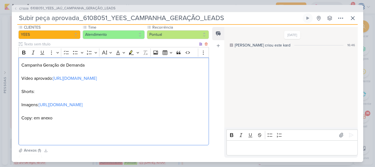
scroll to position [103, 0]
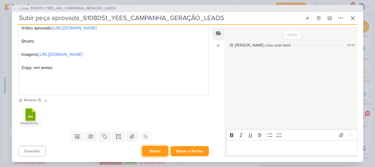
click at [150, 152] on button "Salvar" at bounding box center [155, 151] width 26 height 11
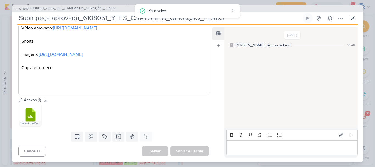
scroll to position [0, 0]
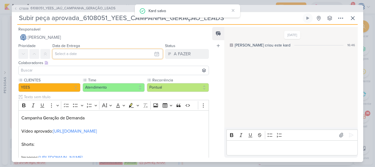
click at [109, 52] on input "text" at bounding box center [107, 54] width 110 height 10
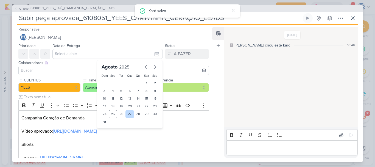
click at [128, 114] on div "27" at bounding box center [130, 114] width 9 height 8
type input "[DATE] 23:59"
click at [109, 131] on select "00 01 02 03 04 05 06 07 08 09 10 11 12 13 14 15 16 17 18 19 20 21 22 23" at bounding box center [113, 131] width 8 height 7
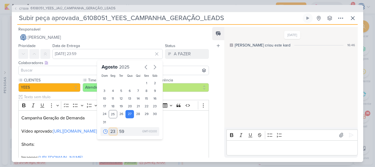
select select "18"
click at [109, 128] on select "00 01 02 03 04 05 06 07 08 09 10 11 12 13 14 15 16 17 18 19 20 21 22 23" at bounding box center [113, 131] width 8 height 7
type input "[DATE] 18:59"
click at [120, 132] on select "00 05 10 15 20 25 30 35 40 45 50 55 59" at bounding box center [122, 131] width 8 height 7
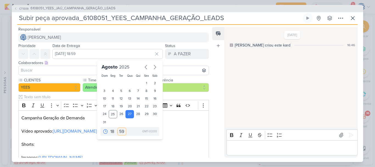
select select "0"
click at [118, 128] on select "00 05 10 15 20 25 30 35 40 45 50 55 59" at bounding box center [122, 131] width 8 height 7
type input "[DATE] 18:00"
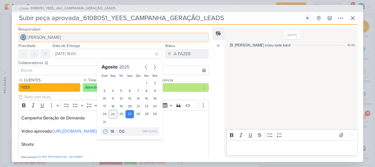
click at [117, 36] on button "[PERSON_NAME]" at bounding box center [113, 37] width 191 height 10
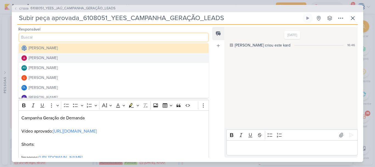
click at [76, 59] on button "[PERSON_NAME]" at bounding box center [114, 58] width 190 height 10
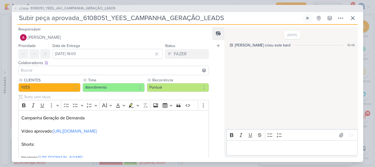
click at [74, 73] on input at bounding box center [114, 70] width 188 height 7
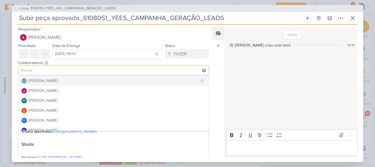
click at [58, 81] on div "[PERSON_NAME]" at bounding box center [43, 81] width 29 height 6
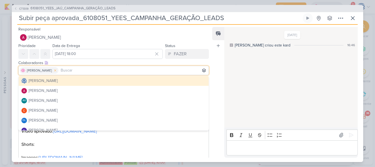
click at [57, 71] on icon at bounding box center [55, 70] width 4 height 4
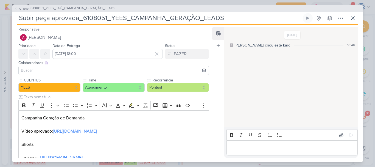
click at [71, 71] on input at bounding box center [114, 70] width 188 height 7
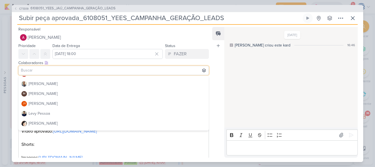
scroll to position [76, 0]
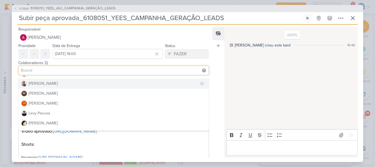
click at [77, 85] on button "[PERSON_NAME]" at bounding box center [114, 84] width 190 height 10
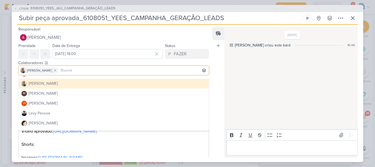
click at [215, 59] on div "Feed Atrelar email Solte o email para atrelar ao kard" at bounding box center [218, 92] width 12 height 131
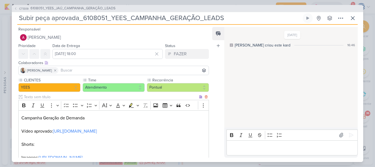
scroll to position [103, 0]
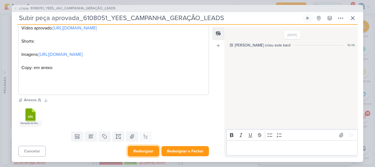
click at [138, 152] on button "Redesignar" at bounding box center [144, 151] width 32 height 11
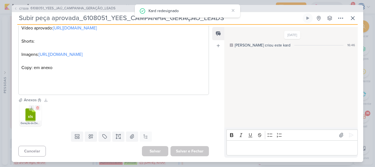
click at [35, 112] on icon at bounding box center [31, 114] width 10 height 13
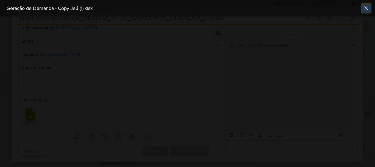
click at [365, 8] on icon at bounding box center [366, 8] width 7 height 7
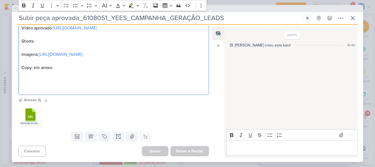
click at [58, 69] on p "Shorts: Imagens: [URL][DOMAIN_NAME] Copy: em anexo" at bounding box center [113, 54] width 185 height 33
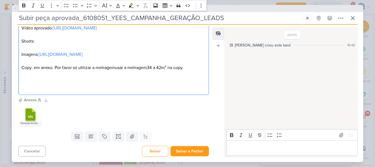
click at [58, 69] on p "Shorts: Imagens: [URL][DOMAIN_NAME] Copy: em anexo. Por favor só utilizar a met…" at bounding box center [113, 54] width 185 height 33
drag, startPoint x: 149, startPoint y: 68, endPoint x: 118, endPoint y: 68, distance: 31.3
click at [118, 68] on span "usar a metragem" at bounding box center [131, 67] width 32 height 5
click at [162, 69] on p "Shorts: Imagens: [URL][DOMAIN_NAME] Copy: em anexo. Por favor só utilizar a met…" at bounding box center [113, 54] width 185 height 33
click at [150, 150] on button "Salvar" at bounding box center [155, 151] width 26 height 11
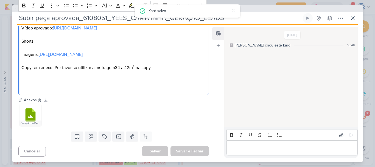
drag, startPoint x: 158, startPoint y: 69, endPoint x: 54, endPoint y: 70, distance: 103.9
click at [54, 70] on p "Shorts: Imagens: [URL][DOMAIN_NAME] Copy: em anexo. Por favor só utilizar a met…" at bounding box center [113, 54] width 185 height 33
click at [24, 7] on icon "Editor toolbar" at bounding box center [23, 5] width 5 height 5
click at [98, 84] on p "Editor editing area: main" at bounding box center [113, 83] width 185 height 13
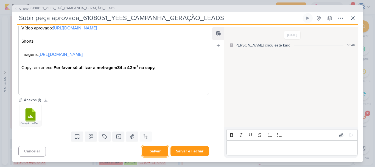
click at [150, 149] on button "Salvar" at bounding box center [155, 151] width 26 height 11
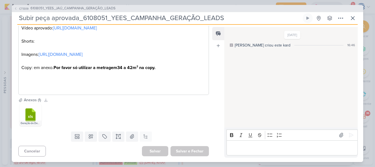
scroll to position [0, 0]
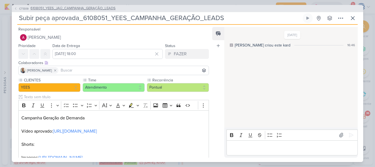
click at [70, 10] on span "6108051_YEES_JAÚ_CAMPANHA_GERAÇÃO_LEADS" at bounding box center [72, 8] width 85 height 5
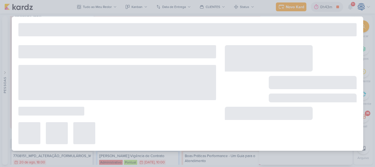
type input "6108051_YEES_JAÚ_CAMPANHA_GERAÇÃO_LEADS"
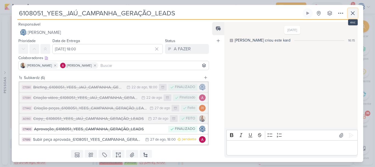
click at [353, 12] on icon at bounding box center [353, 13] width 7 height 7
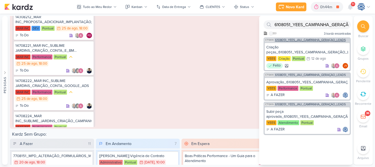
click at [300, 39] on span "6108051_YEES_JAÚ_CAMPANHA_GERAÇÃO_LEADS" at bounding box center [310, 39] width 71 height 3
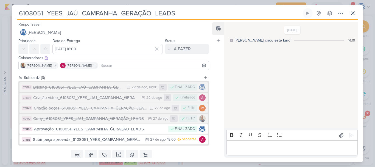
click at [186, 12] on input "6108051_YEES_JAÚ_CAMPANHA_GERAÇÃO_LEADS" at bounding box center [159, 13] width 285 height 10
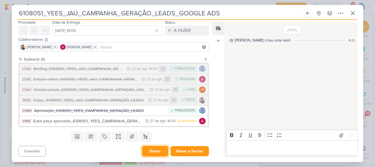
click at [156, 151] on button "Salvar" at bounding box center [155, 151] width 26 height 11
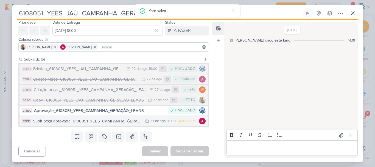
click at [106, 122] on div "Subir peça aprovada_6108051_YEES_CAMPANHA_GERAÇÃO_LEADS" at bounding box center [88, 121] width 110 height 6
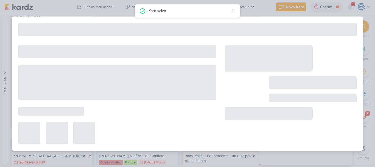
type input "Subir peça aprovada_6108051_YEES_CAMPANHA_GERAÇÃO_LEADS"
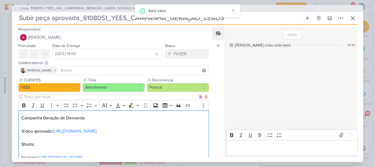
click at [104, 119] on p "Campanha Geração de Demanda" at bounding box center [113, 118] width 185 height 7
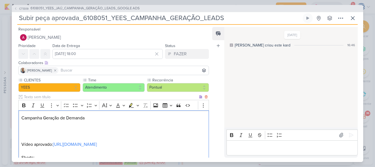
click at [102, 119] on p "Campanha Geração de Demanda" at bounding box center [113, 125] width 185 height 20
click at [21, 119] on div "Campanha Geração de [PERSON_NAME] aprovado: [URL][DOMAIN_NAME] Shorts: Imagens:…" at bounding box center [113, 160] width 191 height 101
click at [96, 118] on p "Subir campanha Geração de [PERSON_NAME]" at bounding box center [113, 125] width 185 height 20
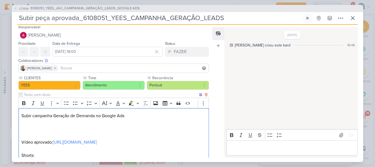
scroll to position [3, 0]
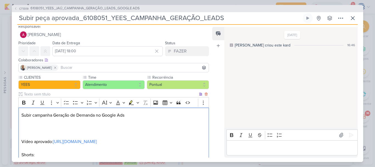
click at [98, 126] on p "Subir campanha Geração de Demanda no Google Ads" at bounding box center [113, 122] width 185 height 20
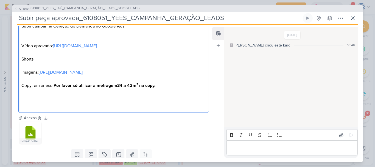
scroll to position [110, 0]
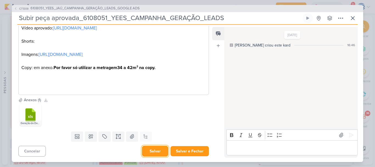
click at [145, 149] on button "Salvar" at bounding box center [155, 151] width 26 height 11
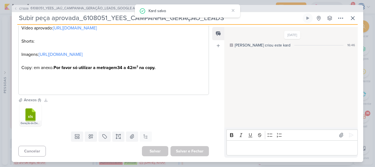
scroll to position [0, 0]
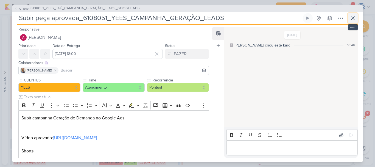
click at [353, 18] on icon at bounding box center [352, 17] width 3 height 3
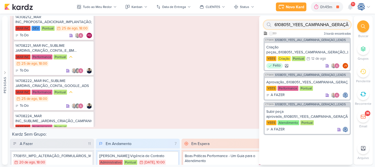
click at [337, 25] on input "6108051_YEES_CAMPANHA_GERAÇÃO_LEADS" at bounding box center [307, 24] width 87 height 9
paste input "6708125_YEES_MANSÕES_CRIAÇÃO_CAMPANHA_IMAX_GOOGLE_ADS"
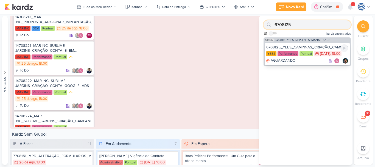
type input "6708125"
click at [302, 46] on div "6708125_YEES_CAMPINAS_CRIAÇÃO_CAMPANHA_IAMAX_GOOGLE_ADS" at bounding box center [308, 47] width 82 height 5
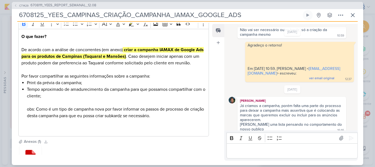
scroll to position [79, 0]
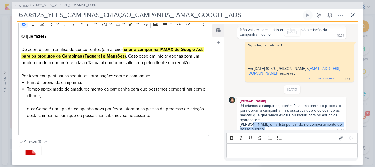
drag, startPoint x: 250, startPoint y: 120, endPoint x: 264, endPoint y: 124, distance: 14.3
click at [264, 124] on div "Já criamos a campanha, porém falta uma parte do processo para deixar a campanha…" at bounding box center [292, 117] width 107 height 29
click at [263, 148] on p "Editor editing area: main" at bounding box center [292, 150] width 126 height 7
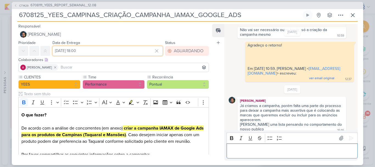
click at [70, 50] on input "[DATE] 18:00" at bounding box center [107, 51] width 110 height 10
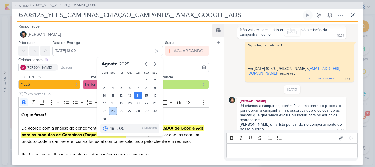
click at [110, 111] on div "25" at bounding box center [113, 111] width 9 height 8
type input "[DATE] 18:00"
drag, startPoint x: 34, startPoint y: 53, endPoint x: 221, endPoint y: 148, distance: 210.5
click at [221, 148] on div "Responsável Nelito Junior Nenhum contato encontrado create new contact Novo Con…" at bounding box center [188, 93] width 352 height 143
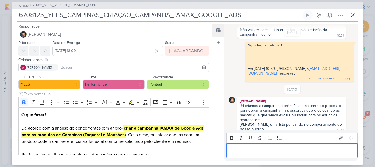
click at [255, 152] on p "Editor editing area: main" at bounding box center [292, 150] width 126 height 7
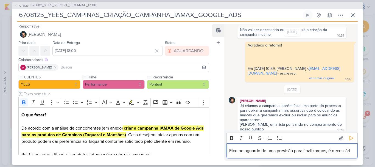
scroll to position [90, 0]
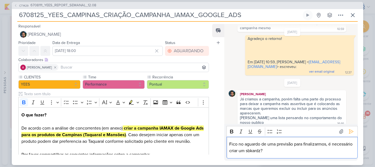
click at [270, 149] on p "Fico no aguardo de uma previsão para finalizarmos, é necessário criar um sbkard…" at bounding box center [292, 147] width 126 height 13
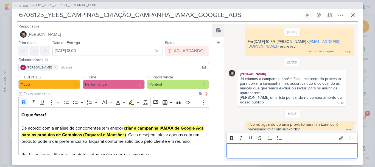
scroll to position [123, 0]
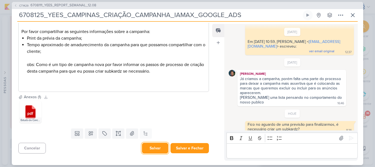
click at [154, 148] on button "Salvar" at bounding box center [155, 148] width 26 height 11
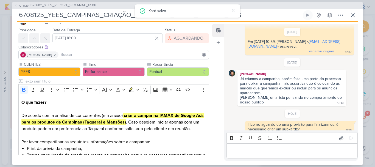
scroll to position [0, 0]
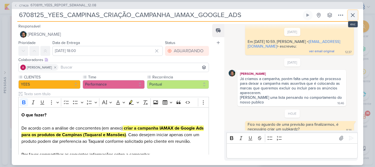
click at [353, 18] on icon at bounding box center [353, 15] width 7 height 7
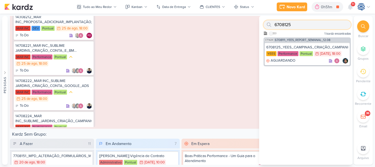
click at [297, 25] on input "6708125" at bounding box center [307, 24] width 87 height 9
paste input "6_YEES_JAÚ1894_SOLICITAR_VÍDEP_EVOLUÇÃO_DE_OBRA"
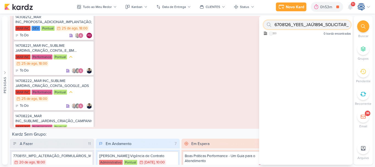
click at [333, 26] on input "6708126_YEES_JAÚ1894_SOLICITAR_VÍDEP_EVOLUÇÃO_DE_OBRA" at bounding box center [307, 24] width 87 height 9
paste input "31_YEES_JAÚ1894_SUBIR_VÍDEO_MOTION"
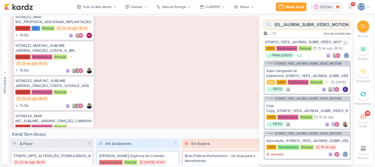
type input "6708131_YEES_JAÚ1894_SUBIR_VÍDEO_MOTION"
click at [300, 41] on div "6708131_YEES_JAÚ1894_SUBIR_VÍDEO_MOTION" at bounding box center [307, 42] width 84 height 5
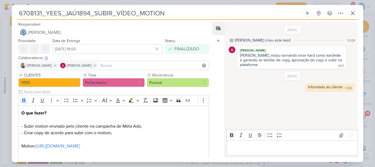
scroll to position [26, 0]
click at [353, 12] on icon at bounding box center [353, 13] width 7 height 7
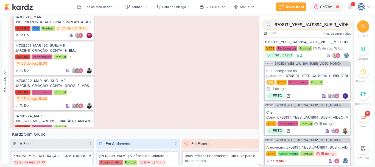
click at [331, 25] on input "6708131_YEES_JAÚ1894_SUBIR_VÍDEO_MOTION" at bounding box center [307, 24] width 87 height 9
paste input "608141_YEES_INBOUND_REVISÃO_INTEGRAÇÃO_CRM_CV"
click at [331, 25] on input "6608141_YEES_INBOUND_REVISÃO_INTEGRAÇÃO_CRM_CV" at bounding box center [307, 24] width 87 height 9
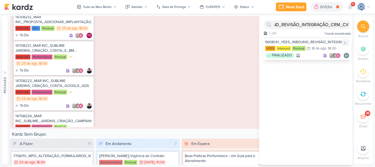
scroll to position [0, 0]
click at [321, 41] on div "6608141_YEES_INBOUND_REVISÃO_INTEGRAÇÃO_CRM_CV" at bounding box center [307, 42] width 84 height 5
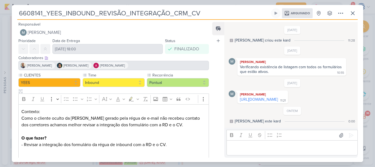
scroll to position [7, 0]
click at [247, 98] on link "https://docs.google.com/spreadsheets/d/1g84HECzG-jD83ZCWnupt3MRtqkQ_2nW5/edit?g…" at bounding box center [259, 99] width 38 height 5
click at [15, 8] on div "6608141_YEES_INBOUND_REVISÃO_INTEGRAÇÃO_CRM_CV Arquivado Criado por mim nenhum …" at bounding box center [188, 85] width 352 height 154
click at [354, 13] on icon at bounding box center [353, 13] width 7 height 7
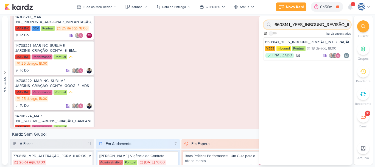
click at [291, 21] on input "6608141_YEES_INBOUND_REVISÃO_INTEGRAÇÃO_CRM_CV" at bounding box center [307, 24] width 87 height 9
paste input "708221_YEES_TATUAPÉ_VERIFICAR_FEEDBACK_LEADS_BAIXA_RENDA"
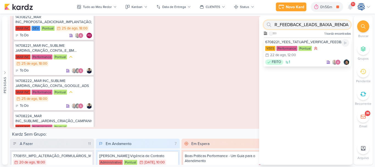
type input "6708221_YEES_TATUAPÉ_VERIFICAR_FEEDBACK_LEADS_BAIXA_RENDA"
click at [328, 44] on div "6708221_YEES_TATUAPÉ_VERIFICAR_FEEDBACK_LEADS_BAIXA_RENDA" at bounding box center [307, 42] width 84 height 5
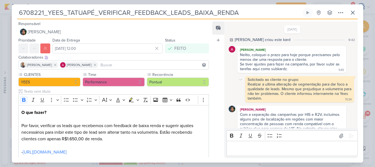
scroll to position [39, 0]
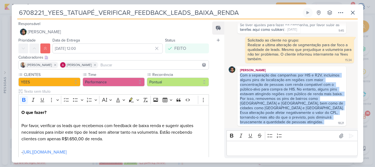
drag, startPoint x: 241, startPoint y: 75, endPoint x: 327, endPoint y: 124, distance: 99.1
click at [327, 124] on div "Com a separação das campanhas por HIS e R2V, incluímos alguns pins de localizaç…" at bounding box center [292, 99] width 107 height 52
copy div "Com a separação das campanhas por HIS e R2V, incluímos alguns pins de localizaç…"
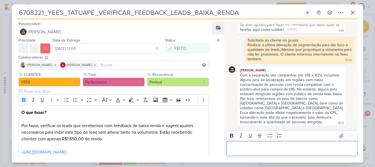
click at [265, 146] on p "Editor editing area: main" at bounding box center [292, 148] width 126 height 7
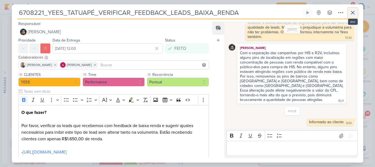
click at [351, 13] on icon at bounding box center [353, 12] width 7 height 7
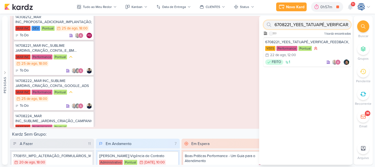
click at [330, 26] on input "6708221_YEES_TATUAPÉ_VERIFICAR_FEEDBACK_LEADS_BAIXA_RENDA" at bounding box center [307, 24] width 87 height 9
paste input "6708222_YEES_39 SETE_VERIFICAR_FEEDBACK_LEADS_SEM_ PERFIL"
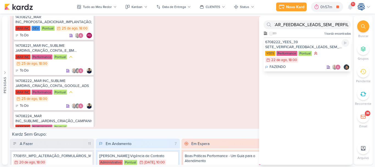
scroll to position [0, 0]
click at [310, 43] on div "6708222_YEES_39 SETE_VERIFICAR_FEEDBACK_LEADS_SEM_ PERFIL" at bounding box center [307, 45] width 84 height 10
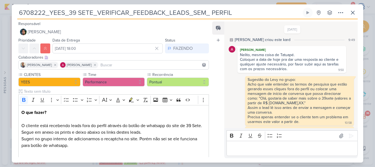
scroll to position [12, 0]
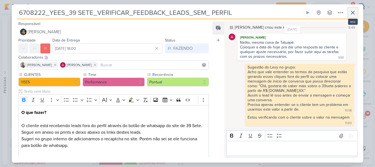
click at [354, 9] on button at bounding box center [353, 13] width 10 height 10
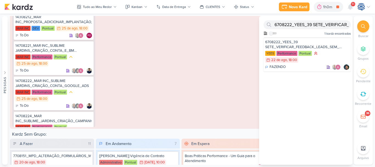
click at [362, 26] on icon at bounding box center [363, 26] width 4 height 4
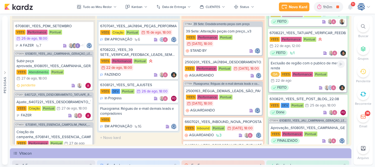
scroll to position [325, 0]
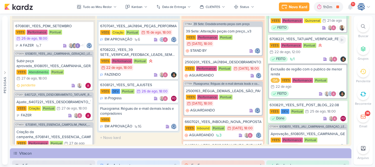
click at [323, 41] on div "6708221_YEES_TATUAPÉ_VERIFICAR_FEEDBACK_LEADS_BAIXA_RENDA" at bounding box center [308, 39] width 77 height 5
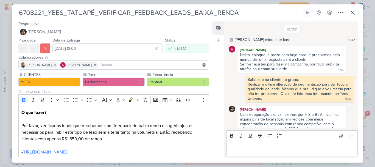
scroll to position [62, 0]
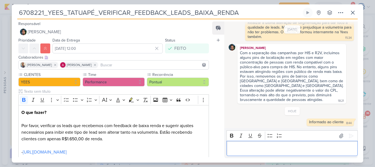
click at [254, 145] on p "Editor editing area: main" at bounding box center [292, 148] width 126 height 7
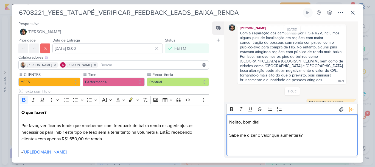
scroll to position [88, 0]
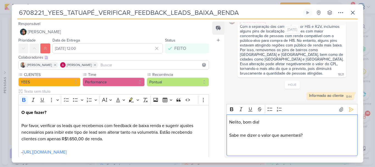
click at [301, 135] on p "Sabe me dizer o valor que aumentará?" at bounding box center [292, 135] width 126 height 7
click at [299, 143] on p "Editor editing area: main" at bounding box center [292, 141] width 126 height 7
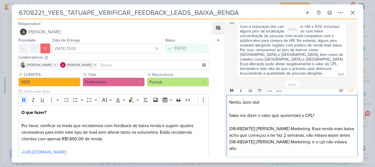
scroll to position [103, 0]
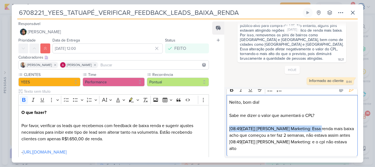
drag, startPoint x: 315, startPoint y: 128, endPoint x: 213, endPoint y: 126, distance: 102.0
click at [213, 126] on div "Feed Atrelar email Solte o email para atrelar ao kard 22/8/25 Caroline criou es…" at bounding box center [285, 89] width 146 height 137
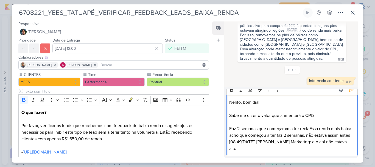
scroll to position [7, 0]
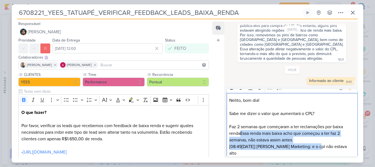
drag, startPoint x: 240, startPoint y: 134, endPoint x: 315, endPoint y: 149, distance: 76.2
click at [315, 149] on p "Faz 2 semanas que começaram a ter reclamações por baixa rendaEssa renda mais ba…" at bounding box center [292, 139] width 126 height 33
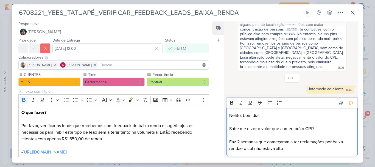
scroll to position [95, 0]
click at [332, 148] on p "Faz 2 semanas que começaram a ter reclamações por baixa renda, antes não estava…" at bounding box center [292, 144] width 126 height 13
click at [287, 117] on p "Nelito, bom dia!" at bounding box center [292, 115] width 126 height 7
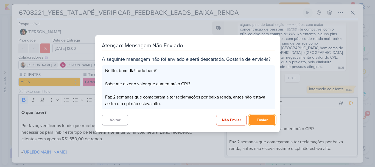
click at [259, 118] on button "Enviar" at bounding box center [262, 120] width 26 height 10
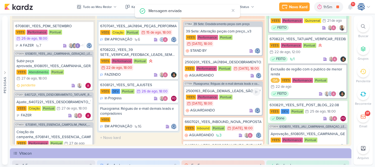
scroll to position [0, 0]
click at [322, 49] on div "YEES Performance Pontual 22/8 22 de ago , 12:00" at bounding box center [308, 49] width 77 height 13
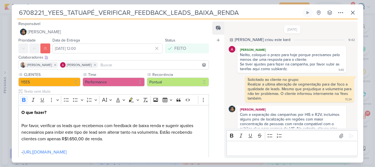
scroll to position [84, 0]
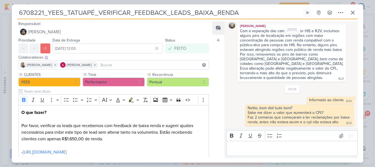
drag, startPoint x: 247, startPoint y: 14, endPoint x: 15, endPoint y: 16, distance: 232.2
click at [15, 16] on div "6708221_YEES_TATUAPÉ_VERIFICAR_FEEDBACK_LEADS_BAIXA_RENDA Criado por mim nenhum…" at bounding box center [188, 85] width 352 height 155
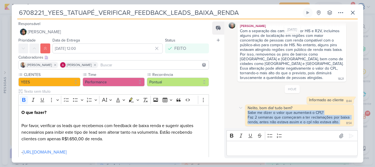
drag, startPoint x: 248, startPoint y: 113, endPoint x: 342, endPoint y: 124, distance: 94.4
click at [342, 124] on div "Nelito, bom dia! tudo bem? Sabe me dizer o valor que aumentará o CPL? Faz 2 sem…" at bounding box center [299, 115] width 107 height 19
copy div "Sabe me dizer o valor que aumentará o CPL? Faz 2 semanas que começaram a ter re…"
click at [355, 12] on icon at bounding box center [353, 12] width 7 height 7
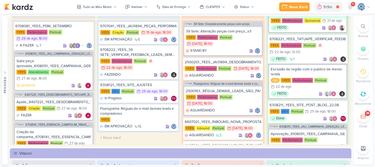
click at [359, 24] on div at bounding box center [363, 26] width 12 height 12
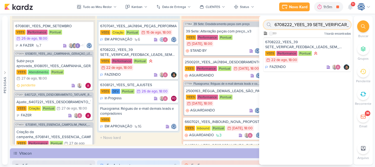
paste input "7041_YEES_JAÚ1894_PEÇAS_PERFORMANCE"
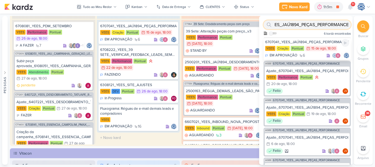
type input "6707041_YEES_JAÚ1894_PEÇAS_PERFORMANCE"
click at [312, 42] on div "6707041_YEES_JAÚ1894_PEÇAS_PERFORMANCE" at bounding box center [307, 42] width 84 height 5
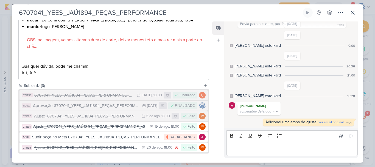
scroll to position [310, 0]
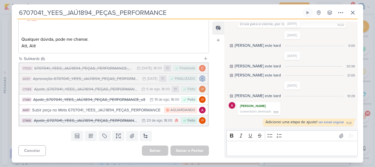
click at [120, 121] on div "Ajuste_6707041_YEES_JAÚ1894_PEÇAS_PERFORMANCE_v3" at bounding box center [86, 120] width 105 height 6
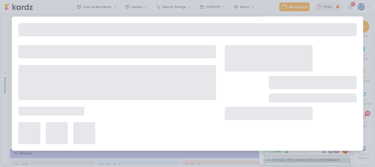
type input "Ajuste_6707041_YEES_JAÚ1894_PEÇAS_PERFORMANCE_v3"
type input "[DATE] 18:00"
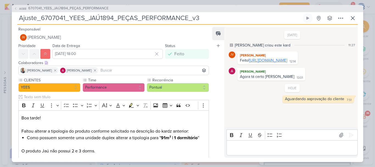
click at [261, 63] on link "[URL][DOMAIN_NAME]" at bounding box center [268, 60] width 38 height 5
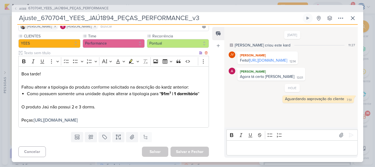
scroll to position [41, 0]
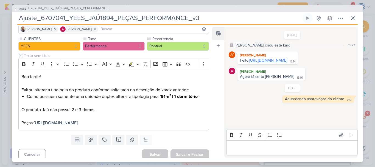
click at [267, 63] on link "[URL][DOMAIN_NAME]" at bounding box center [268, 60] width 38 height 5
click at [81, 8] on span "6707041_YEES_JAÚ1894_PEÇAS_PERFORMANCE" at bounding box center [68, 8] width 80 height 5
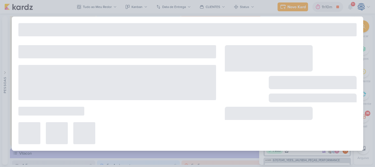
type input "6707041_YEES_JAÚ1894_PEÇAS_PERFORMANCE"
type input "[DATE] 18:00"
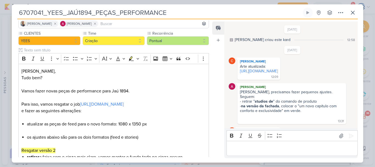
scroll to position [200, 0]
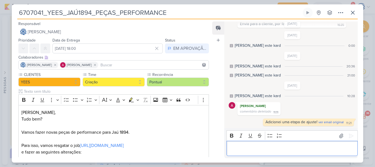
click at [266, 146] on p "Editor editing area: main" at bounding box center [292, 148] width 126 height 7
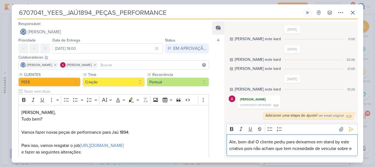
scroll to position [213, 0]
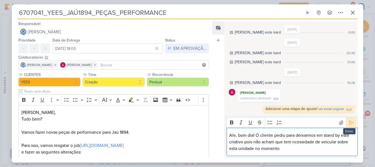
click at [349, 121] on icon at bounding box center [351, 122] width 5 height 5
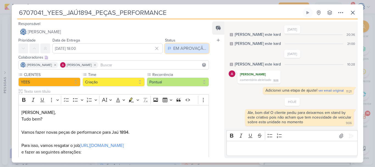
click at [178, 46] on div "EM APROVAÇÃO" at bounding box center [189, 48] width 33 height 7
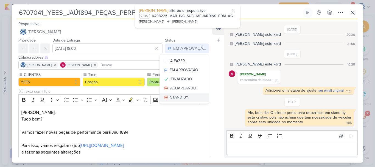
click at [173, 94] on div "STAND BY" at bounding box center [179, 97] width 18 height 6
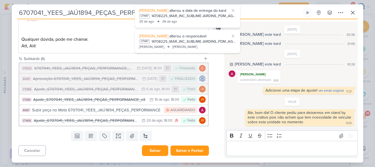
scroll to position [0, 0]
click at [152, 152] on button "Salvar" at bounding box center [155, 150] width 26 height 11
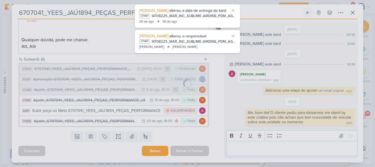
scroll to position [310, 0]
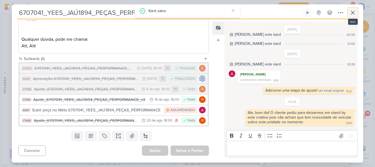
click at [351, 13] on icon at bounding box center [353, 12] width 7 height 7
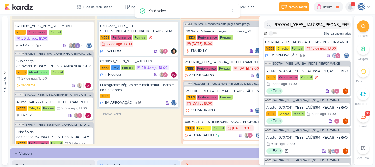
click at [349, 6] on icon at bounding box center [350, 6] width 4 height 5
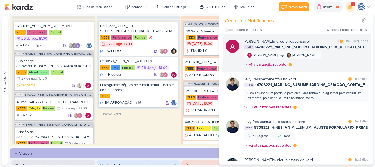
click at [306, 47] on span "14708225_MAR_INC_SUBLIME JARDINS_PDM_AGOSTO_SETEMBRO" at bounding box center [311, 47] width 113 height 6
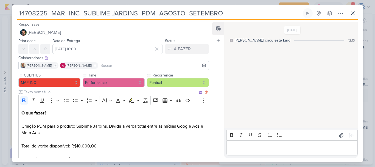
scroll to position [59, 0]
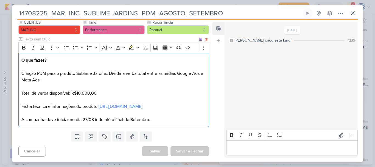
click at [110, 86] on p "O que fazer? Criação PDM para o produto Sublime Jardins. Dividir a verba total …" at bounding box center [113, 90] width 185 height 66
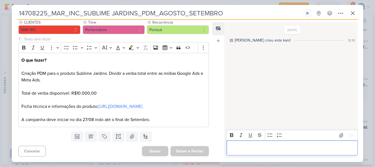
click at [246, 147] on p "Editor editing area: main" at bounding box center [292, 148] width 126 height 7
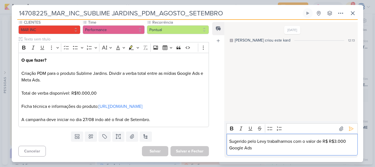
click at [330, 139] on p "Sugerido pelo Levy trabalharmos com o valor de R$ R$3.000 Google Ads" at bounding box center [292, 144] width 126 height 13
drag, startPoint x: 330, startPoint y: 139, endPoint x: 274, endPoint y: 149, distance: 57.5
click at [274, 149] on p "Sugerido pelo Levy trabalharmos com o valor de R$3.000 Google Ads" at bounding box center [292, 144] width 126 height 13
click at [345, 141] on p "Sugerido pelo Levy trabalharmos com o valor de R$3.000 Google Ads" at bounding box center [292, 144] width 126 height 13
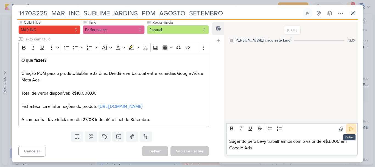
click at [349, 129] on icon at bounding box center [351, 128] width 5 height 5
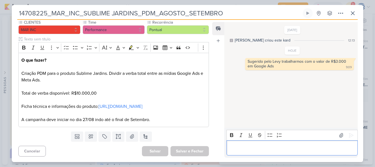
click at [306, 148] on p "Editor editing area: main" at bounding box center [292, 148] width 126 height 7
click at [112, 84] on p "O que fazer? Criação PDM para o produto Sublime Jardins. Dividir a verba total …" at bounding box center [113, 90] width 185 height 66
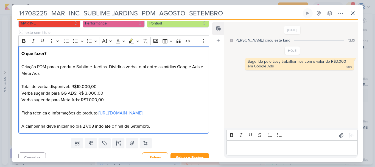
scroll to position [73, 0]
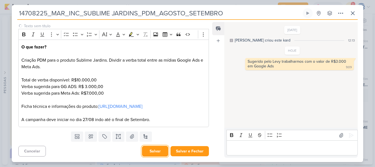
click at [159, 152] on button "Salvar" at bounding box center [155, 151] width 26 height 11
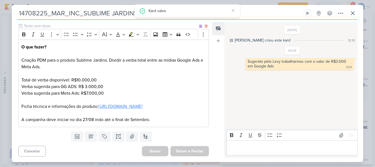
scroll to position [0, 0]
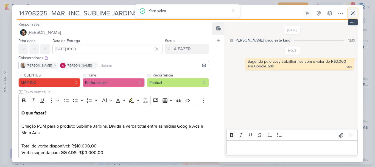
click at [351, 14] on icon at bounding box center [353, 13] width 7 height 7
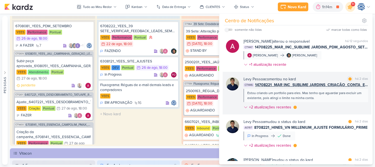
click at [320, 86] on span "14708221_MAR INC_SUBLIME JARDINS_CRIAÇÃO_CONTA_E_BM META_ADS" at bounding box center [311, 85] width 113 height 6
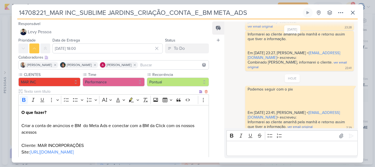
scroll to position [131, 0]
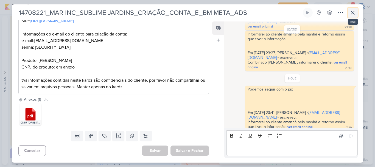
click at [353, 13] on icon at bounding box center [353, 12] width 7 height 7
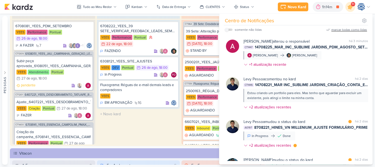
click at [363, 29] on div "marcar todas como lidas" at bounding box center [350, 29] width 36 height 5
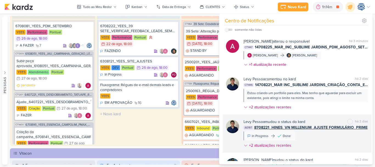
click at [324, 138] on div "Levy Pessoa mudou o status do kard marcar como não lida há 2 dias AG197 8708221…" at bounding box center [306, 135] width 125 height 32
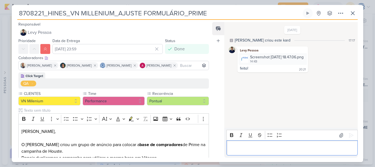
click at [264, 145] on p "Editor editing area: main" at bounding box center [292, 148] width 126 height 7
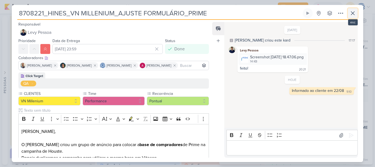
click at [351, 12] on icon at bounding box center [353, 13] width 7 height 7
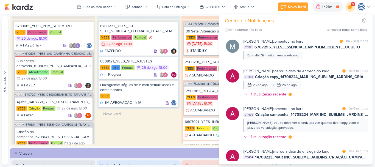
click at [350, 7] on icon at bounding box center [350, 7] width 7 height 7
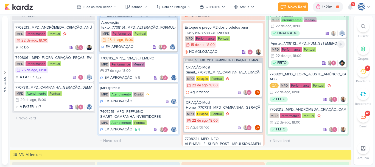
scroll to position [514, 0]
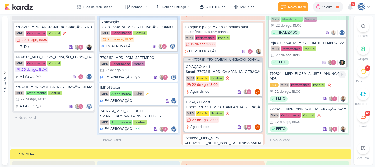
click at [326, 77] on div "7708211_MPD_FLORÁ_AJUSTE_ANÚNCIO_GOOGLE ADS" at bounding box center [308, 76] width 77 height 10
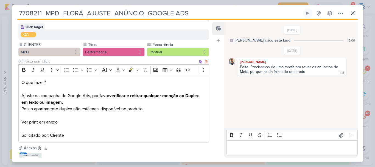
scroll to position [97, 0]
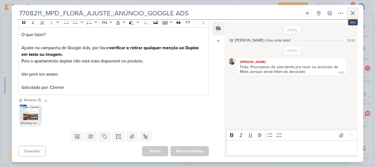
click at [354, 12] on icon at bounding box center [352, 13] width 3 height 3
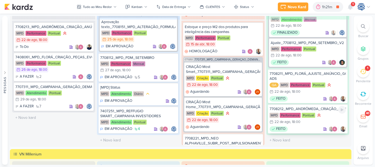
click at [324, 111] on div "7708212_MPD_ANDRÔMEDA_CRIAÇÃO_CAMPANHA_CONCORRENTE MPD Performance Pontual 22/8…" at bounding box center [308, 118] width 80 height 29
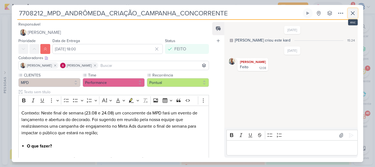
click at [353, 13] on icon at bounding box center [352, 13] width 3 height 3
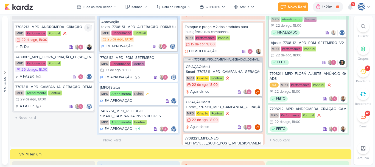
click at [60, 45] on div "To Do" at bounding box center [53, 46] width 77 height 5
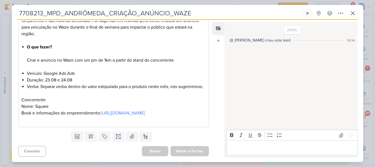
scroll to position [0, 0]
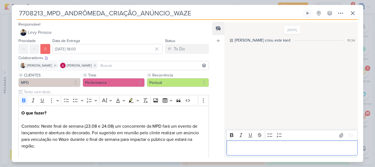
click at [259, 149] on p "Editor editing area: main" at bounding box center [292, 148] width 126 height 7
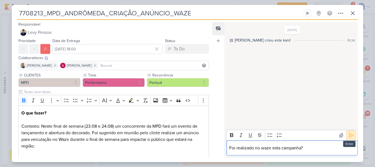
click at [349, 138] on icon at bounding box center [351, 134] width 5 height 5
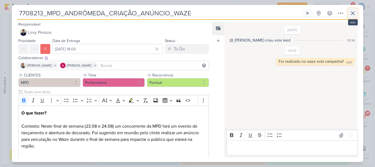
click at [353, 12] on icon at bounding box center [353, 13] width 7 height 7
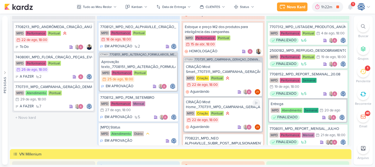
scroll to position [167, 0]
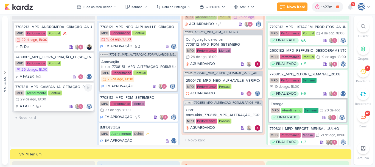
click at [75, 96] on div "MPD Atendimento Pontual 29/8 29 de ago , 18:00" at bounding box center [53, 96] width 77 height 12
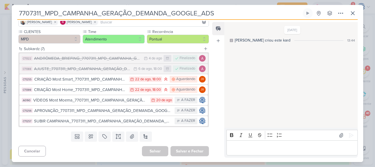
scroll to position [0, 0]
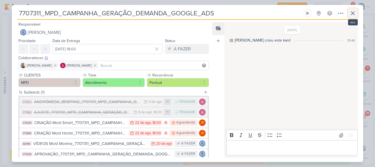
click at [354, 10] on icon at bounding box center [353, 13] width 7 height 7
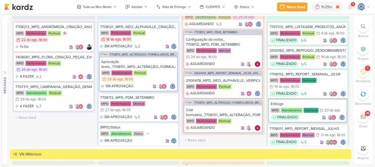
click at [364, 29] on div at bounding box center [363, 26] width 12 height 12
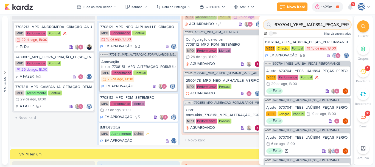
paste input "7708191"
type input "7708191"
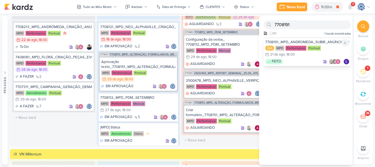
click at [325, 46] on div "QA MPD Performance Pontual 21/8 21 de ago , 18:00" at bounding box center [307, 52] width 84 height 12
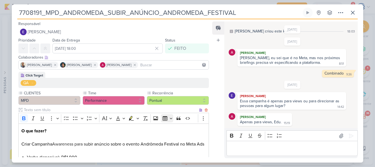
scroll to position [93, 0]
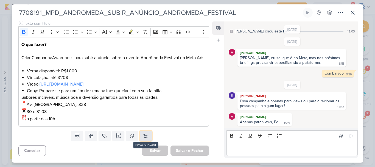
click at [145, 136] on button at bounding box center [146, 136] width 12 height 10
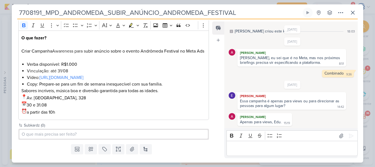
drag, startPoint x: 239, startPoint y: 15, endPoint x: 0, endPoint y: 1, distance: 239.7
click at [0, 1] on div "7708191_MPD_ANDROMEDA_SUBIR_ANÚNCIO_ANDROMEDA_FESTIVAL" at bounding box center [187, 83] width 375 height 167
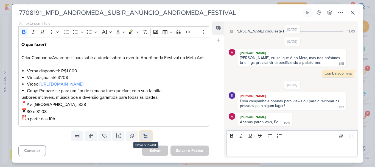
click at [144, 135] on button at bounding box center [146, 136] width 12 height 10
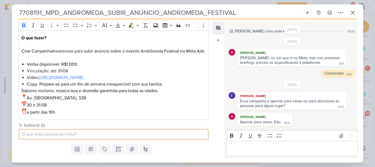
paste input "7708191_MPD_ANDROMEDA_SUBIR_ANÚNCIO_ANDROMEDA_FESTIVAL"
click at [22, 138] on input "7708191_MPD_ANDROMEDA_SUBIR_ANÚNCIO_ANDROMEDA_FESTIVAL" at bounding box center [114, 134] width 188 height 9
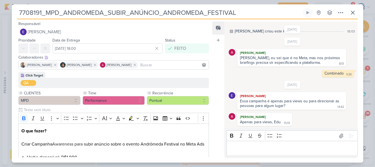
scroll to position [113, 0]
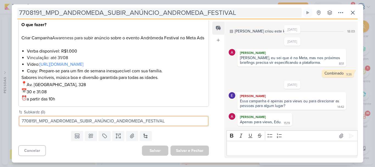
type input "7708191_MPD_ANDROMEDA_SUBIR_ANÚNCIO_ANDROMEDA_FESTIVAL"
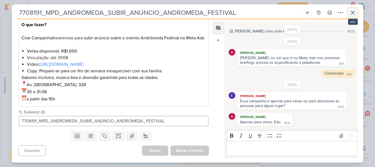
click at [349, 14] on button at bounding box center [353, 13] width 10 height 10
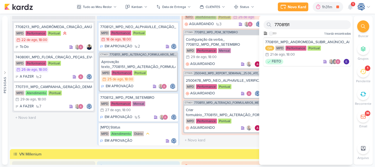
scroll to position [0, 0]
click at [365, 29] on div at bounding box center [363, 26] width 12 height 12
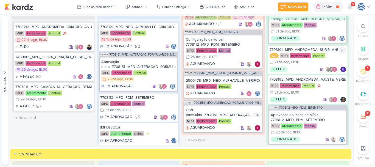
scroll to position [140, 0]
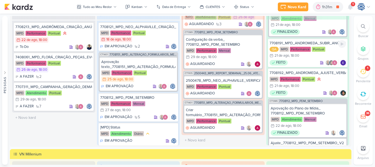
click at [315, 65] on div "FEITO" at bounding box center [308, 62] width 77 height 5
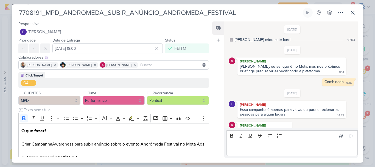
scroll to position [9, 0]
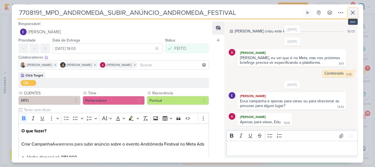
click at [350, 10] on icon at bounding box center [353, 12] width 7 height 7
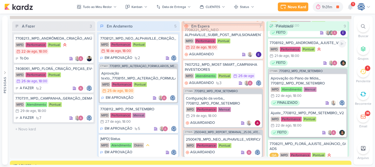
scroll to position [181, 0]
click at [316, 46] on div "7708192_MPD_ANDROMEDA_AJUSTE_VERBA_AGOSTO" at bounding box center [308, 43] width 77 height 5
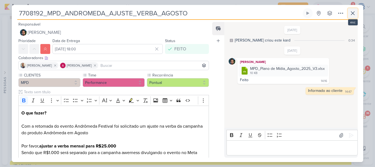
click at [354, 15] on icon at bounding box center [353, 13] width 7 height 7
